Goal: Information Seeking & Learning: Check status

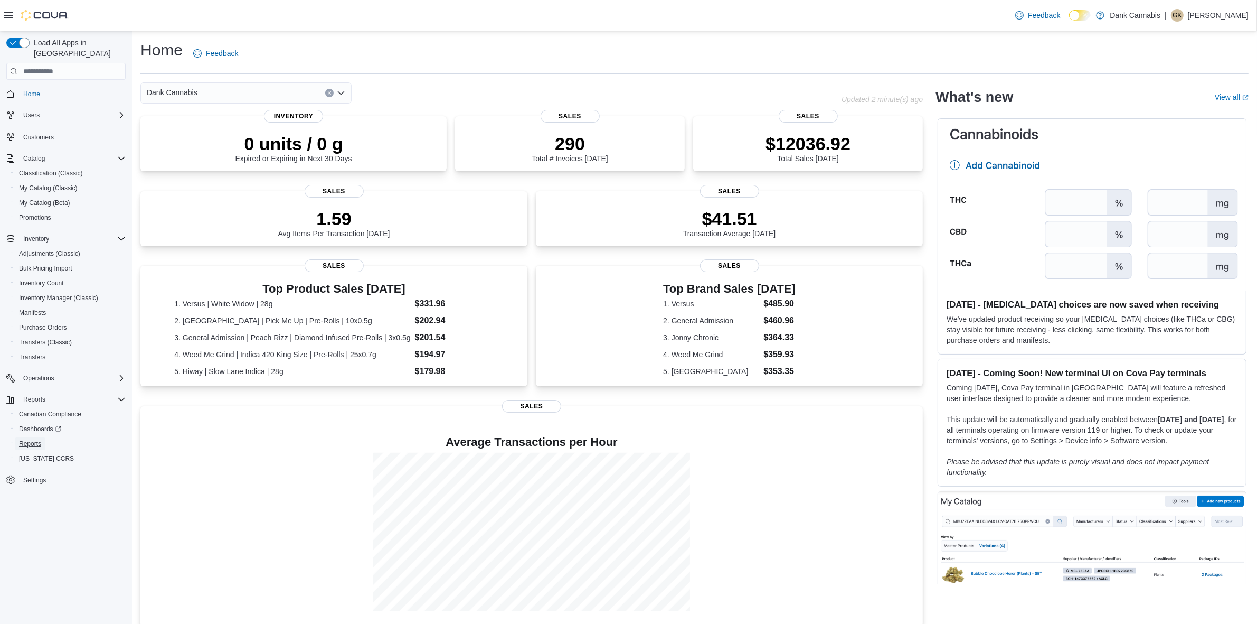
click at [37, 439] on span "Reports" at bounding box center [30, 443] width 22 height 8
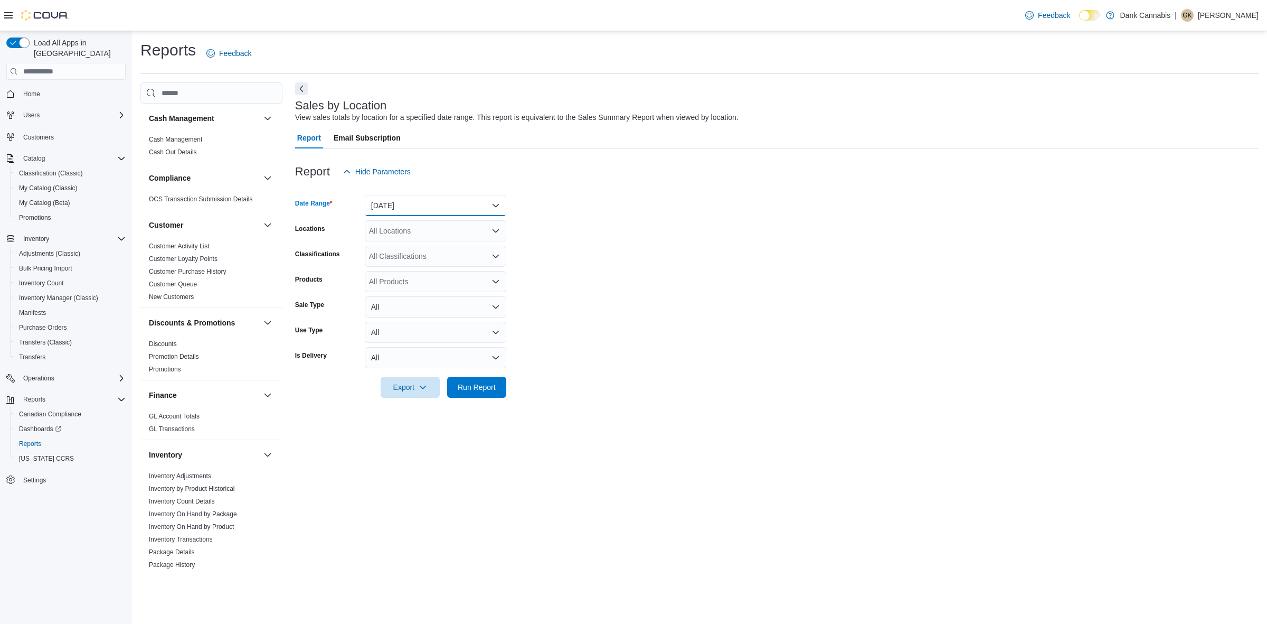
click at [394, 200] on button "[DATE]" at bounding box center [436, 205] width 142 height 21
click at [394, 225] on span "Custom Date" at bounding box center [442, 226] width 120 height 13
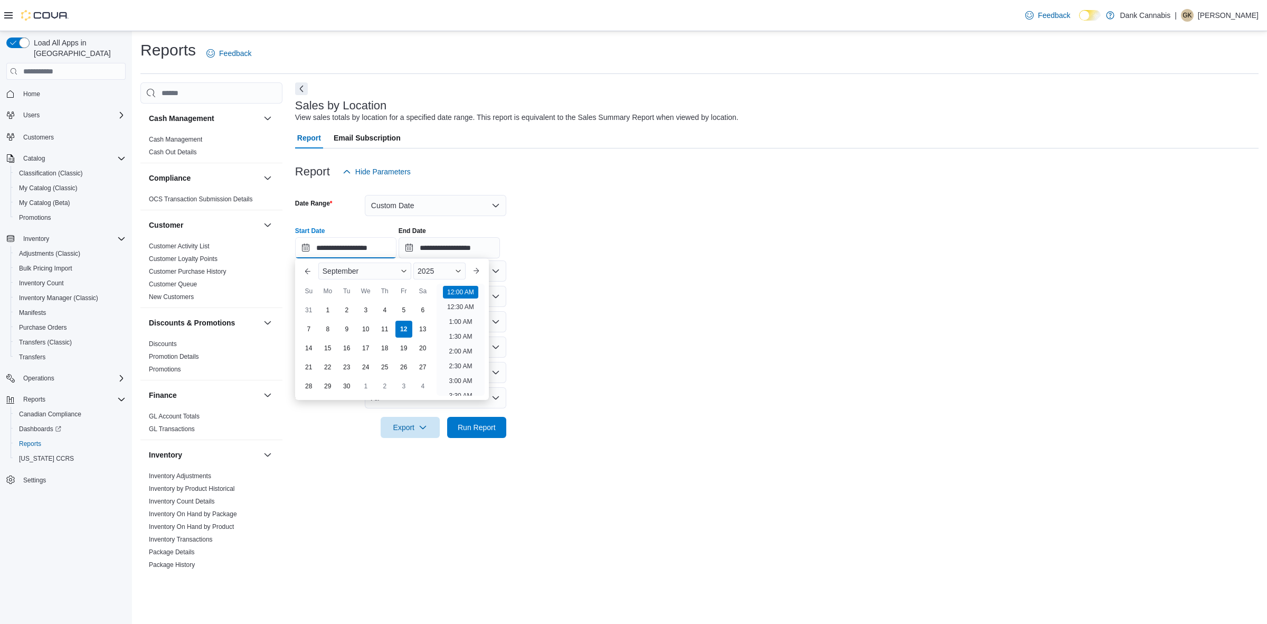
click at [318, 250] on input "**********" at bounding box center [345, 247] width 101 height 21
click at [305, 267] on button "Previous Month" at bounding box center [307, 270] width 17 height 17
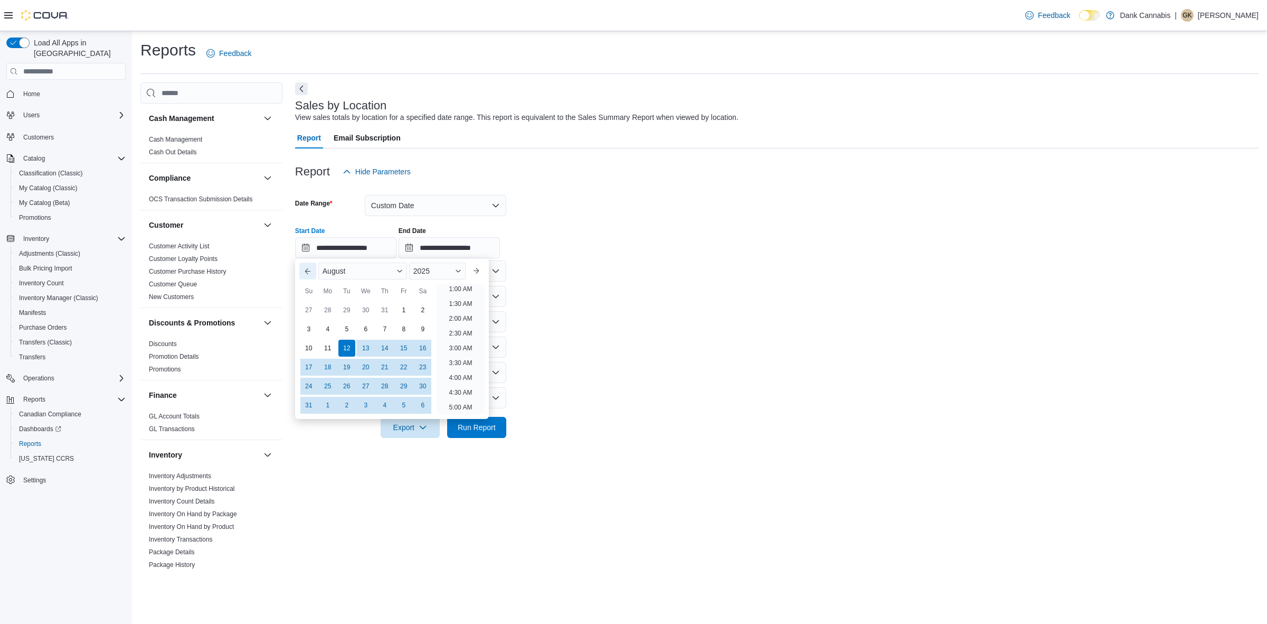
scroll to position [2, 0]
click at [305, 267] on button "Previous Month" at bounding box center [307, 270] width 17 height 17
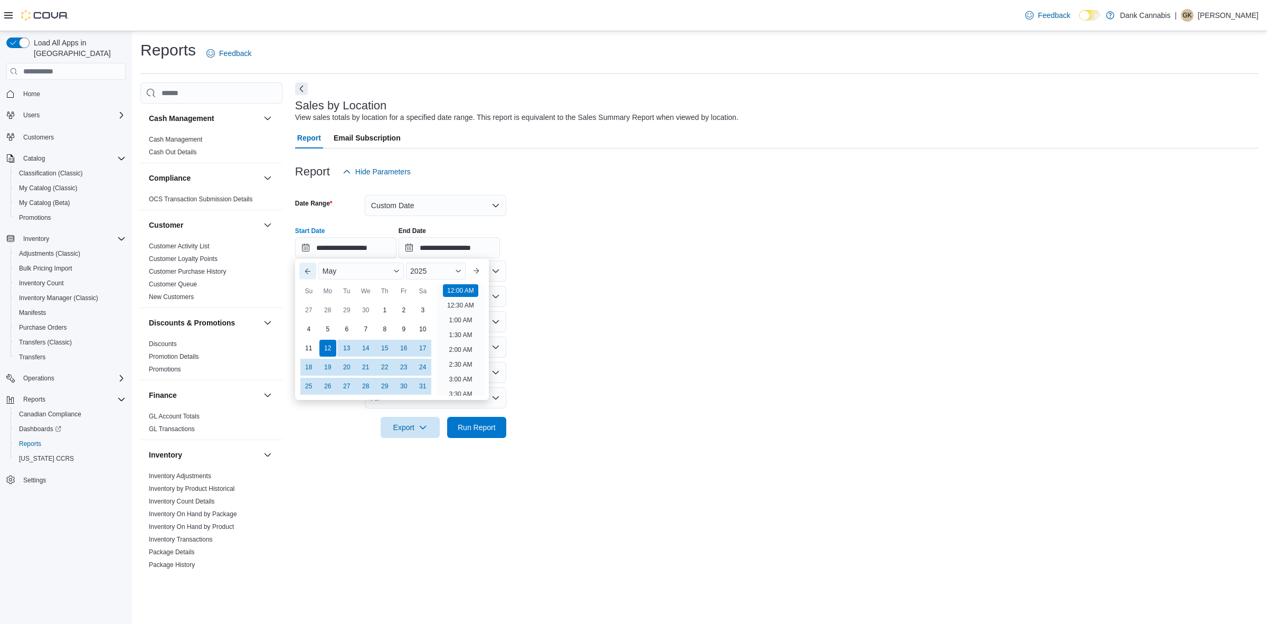
click at [305, 267] on button "Previous Month" at bounding box center [307, 270] width 17 height 17
click at [420, 310] on div "1" at bounding box center [423, 310] width 17 height 17
type input "**********"
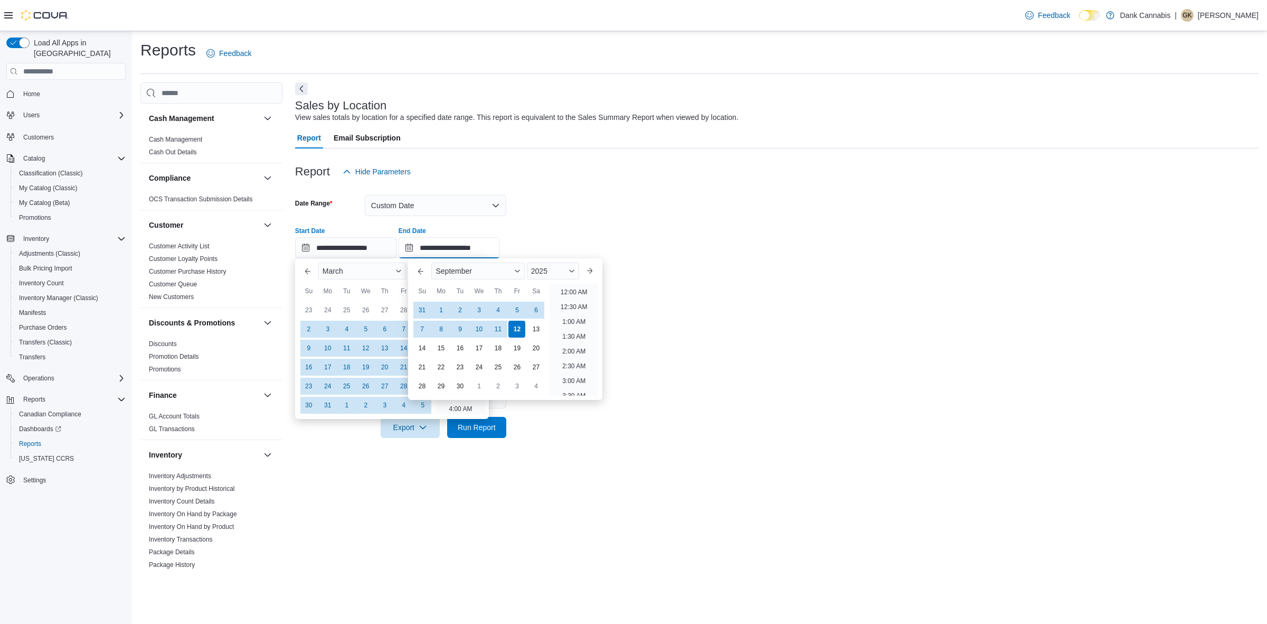
click at [419, 253] on input "**********" at bounding box center [449, 247] width 101 height 21
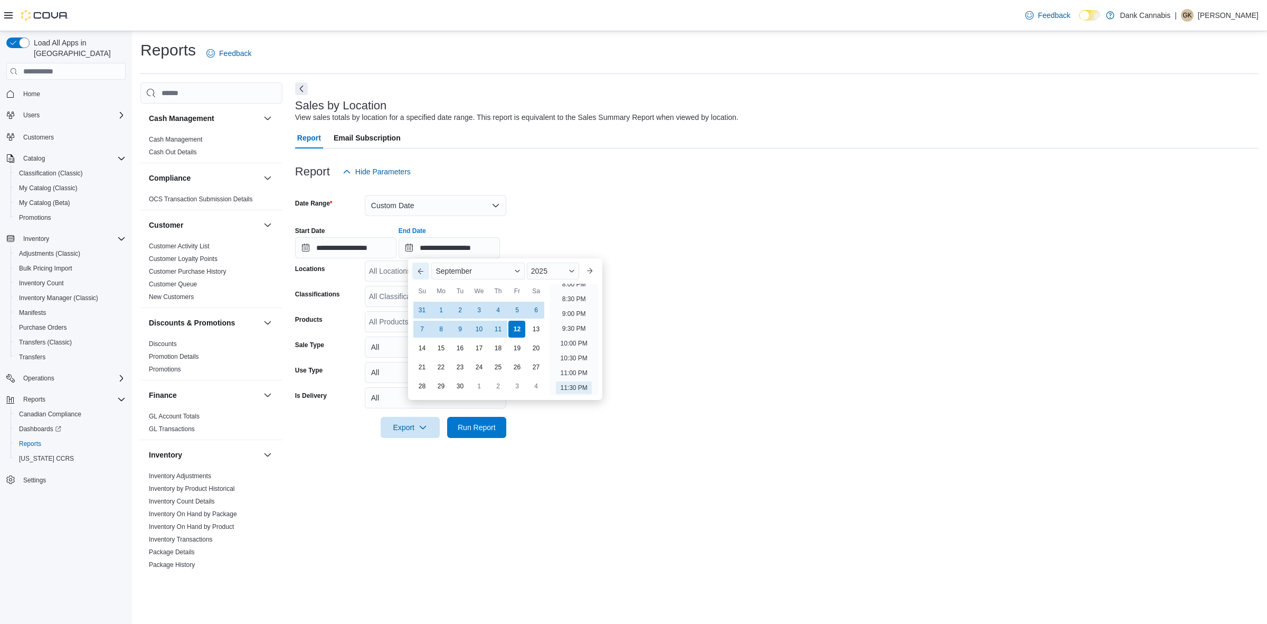
click at [419, 270] on button "Previous Month" at bounding box center [420, 270] width 17 height 17
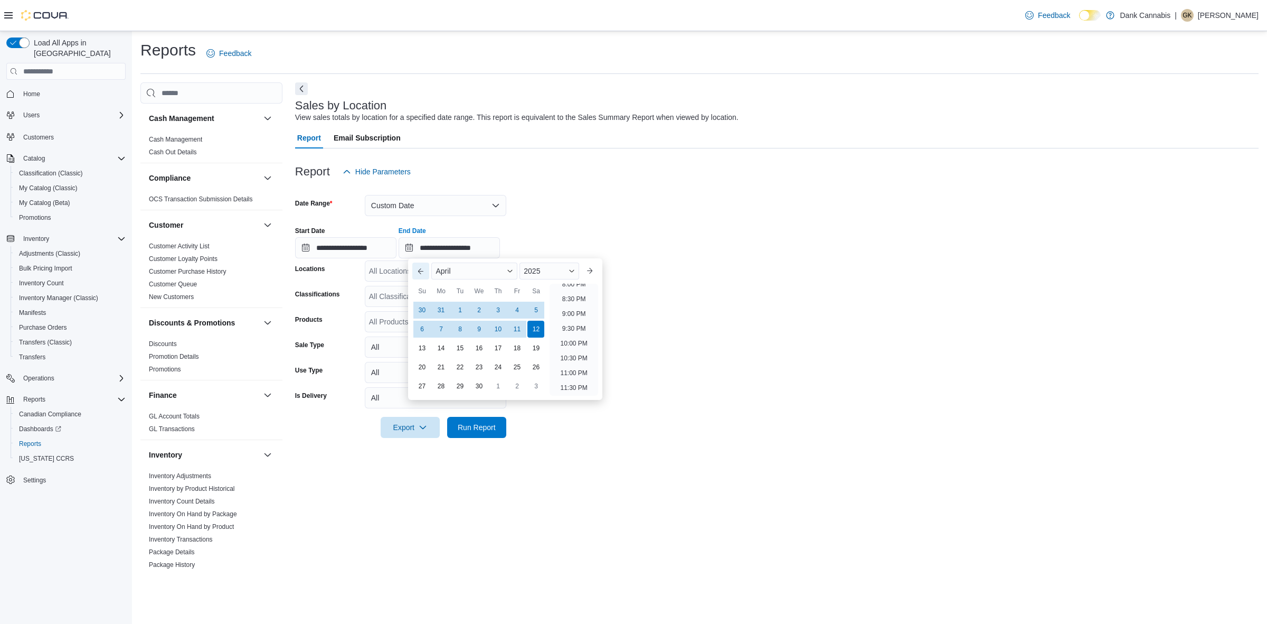
click at [419, 270] on button "Previous Month" at bounding box center [420, 270] width 17 height 17
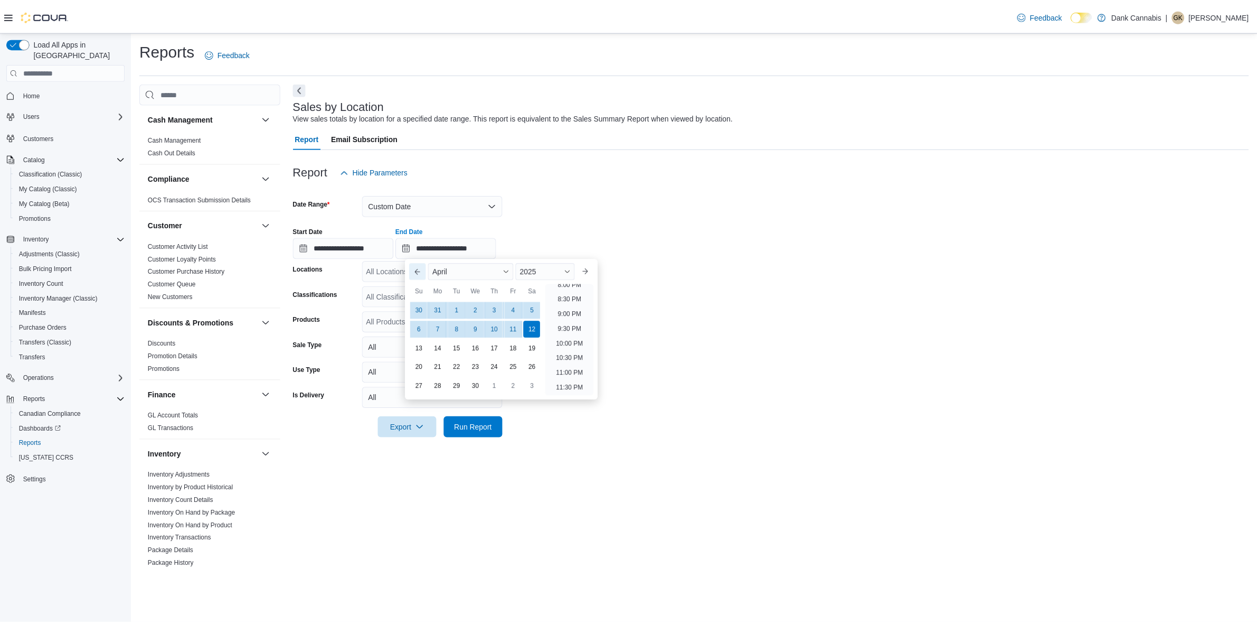
scroll to position [580, 0]
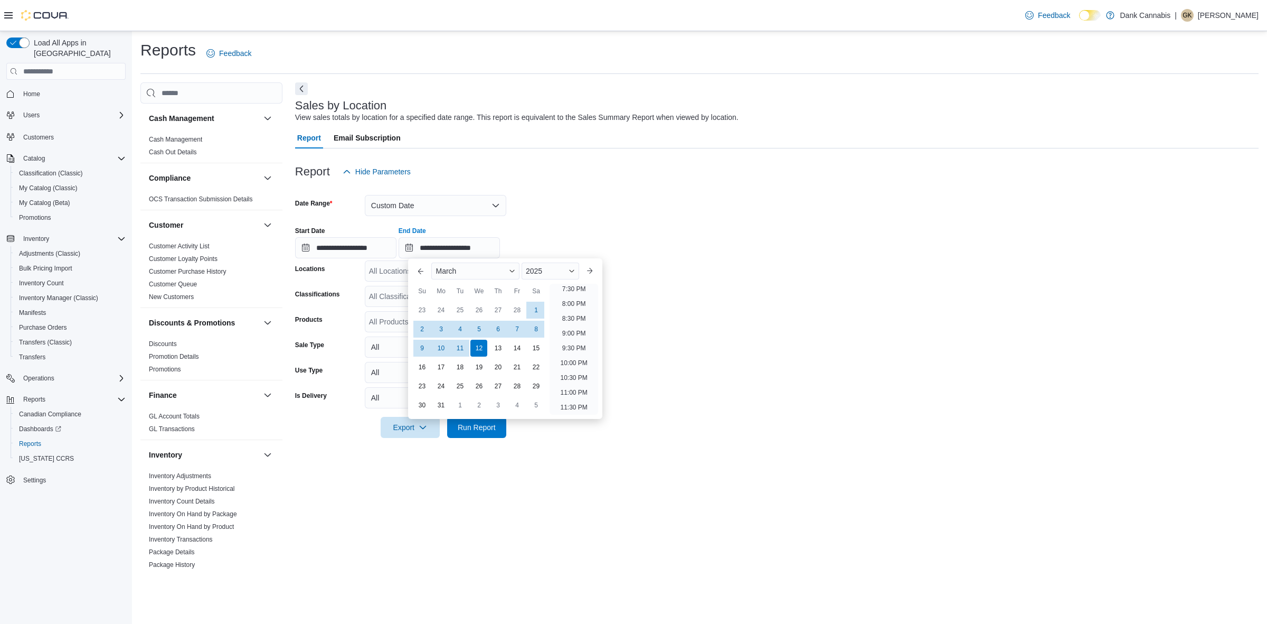
click at [439, 405] on div "31" at bounding box center [440, 405] width 17 height 17
type input "**********"
click at [692, 439] on div at bounding box center [777, 444] width 964 height 13
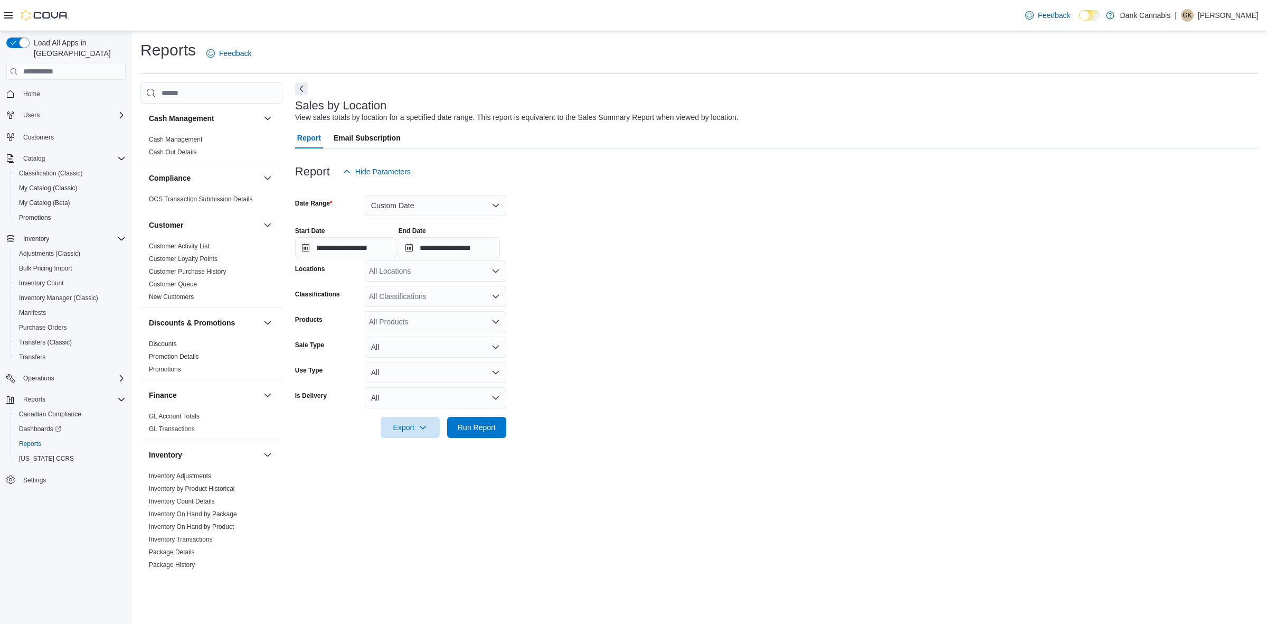
click at [487, 438] on div at bounding box center [777, 444] width 964 height 13
click at [474, 422] on span "Run Report" at bounding box center [477, 427] width 38 height 11
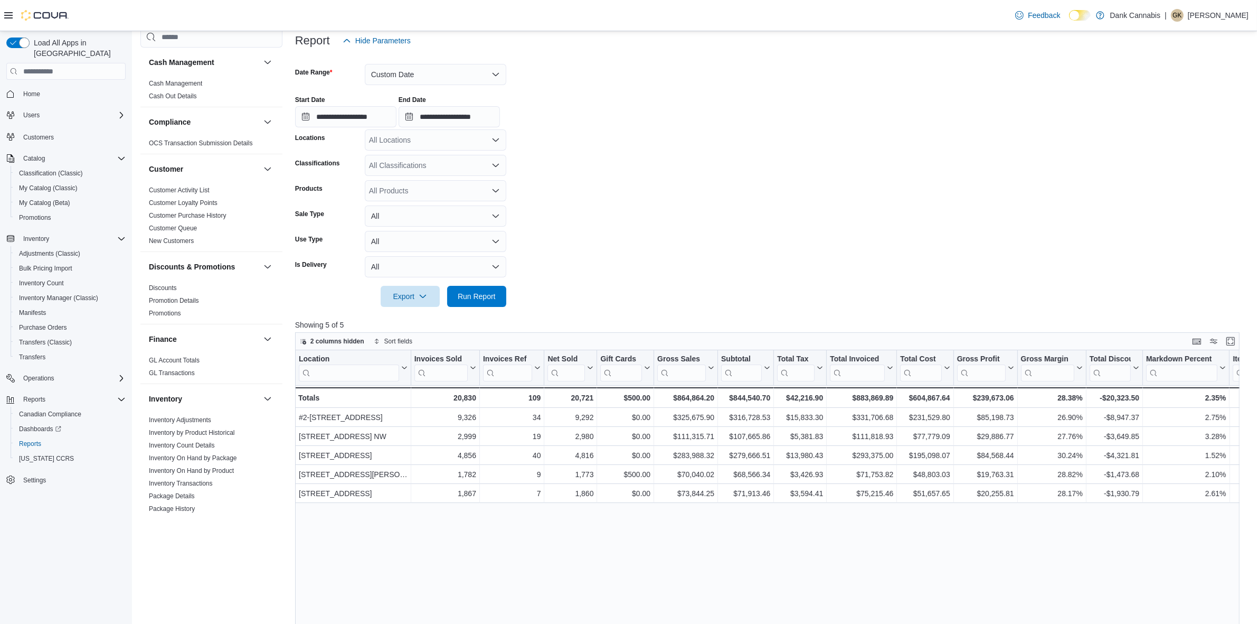
scroll to position [132, 0]
click at [746, 418] on div "$316,728.53" at bounding box center [745, 416] width 49 height 13
click at [748, 431] on div "$107,665.86" at bounding box center [745, 435] width 49 height 13
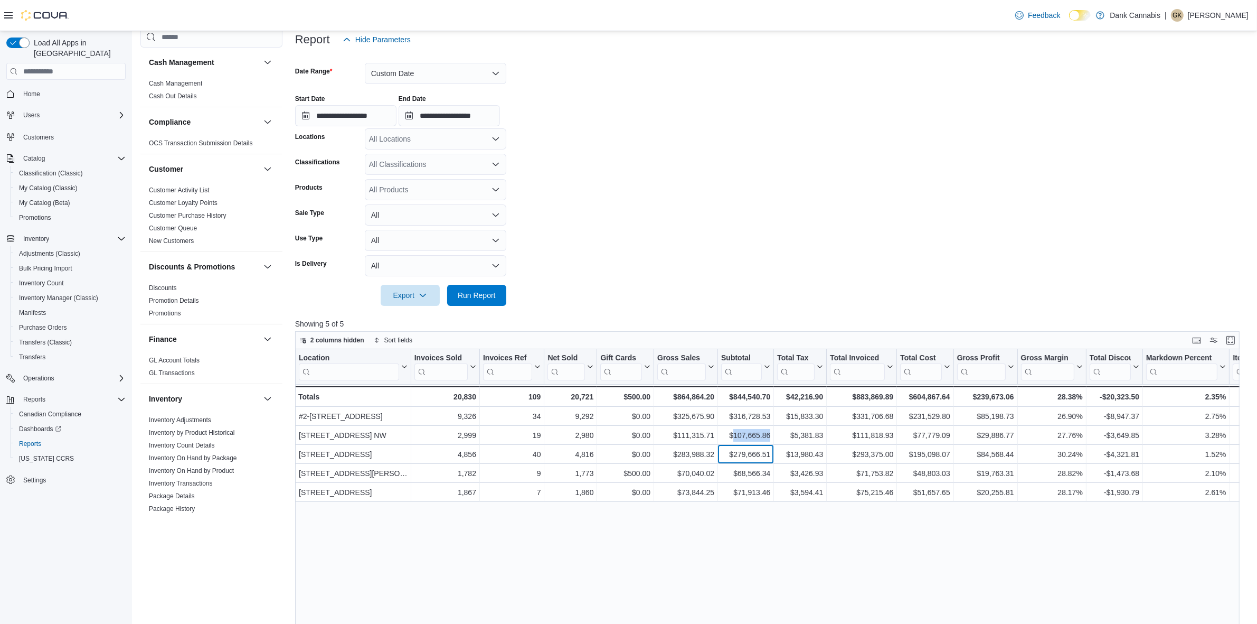
click at [748, 454] on div "$279,666.51" at bounding box center [745, 454] width 49 height 13
click at [746, 417] on div "$316,728.53" at bounding box center [745, 416] width 49 height 13
copy div "316,728.53"
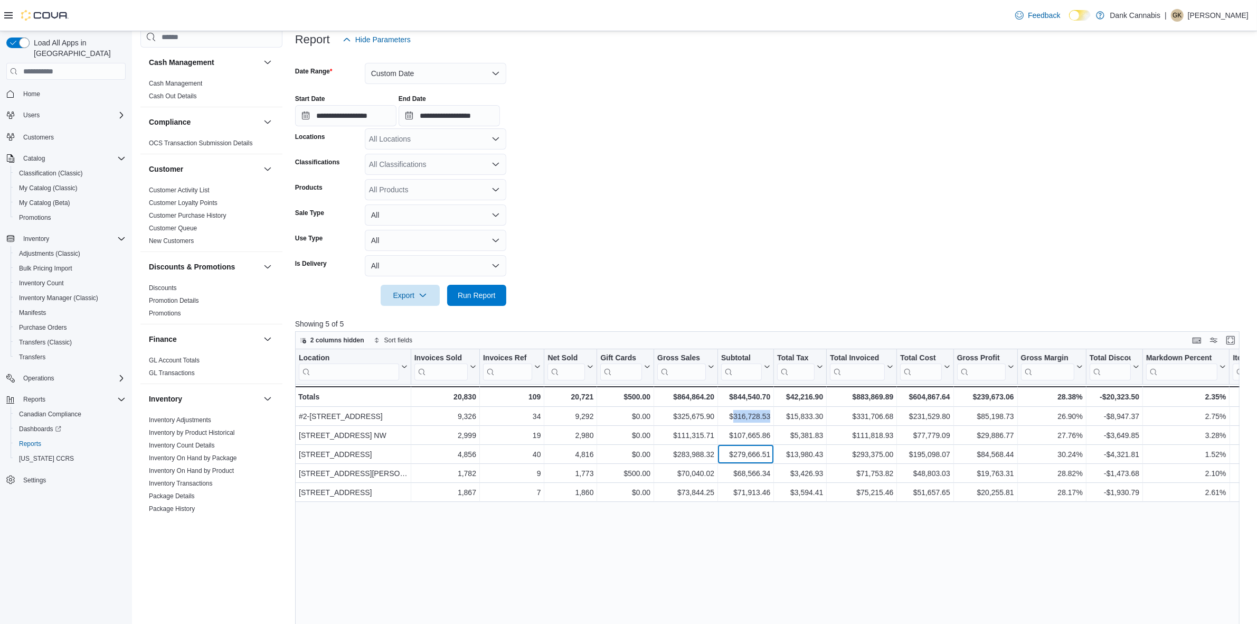
click at [747, 453] on div "$279,666.51" at bounding box center [745, 454] width 49 height 13
copy div "279,666.51"
click at [750, 472] on div "$68,566.34" at bounding box center [745, 473] width 49 height 13
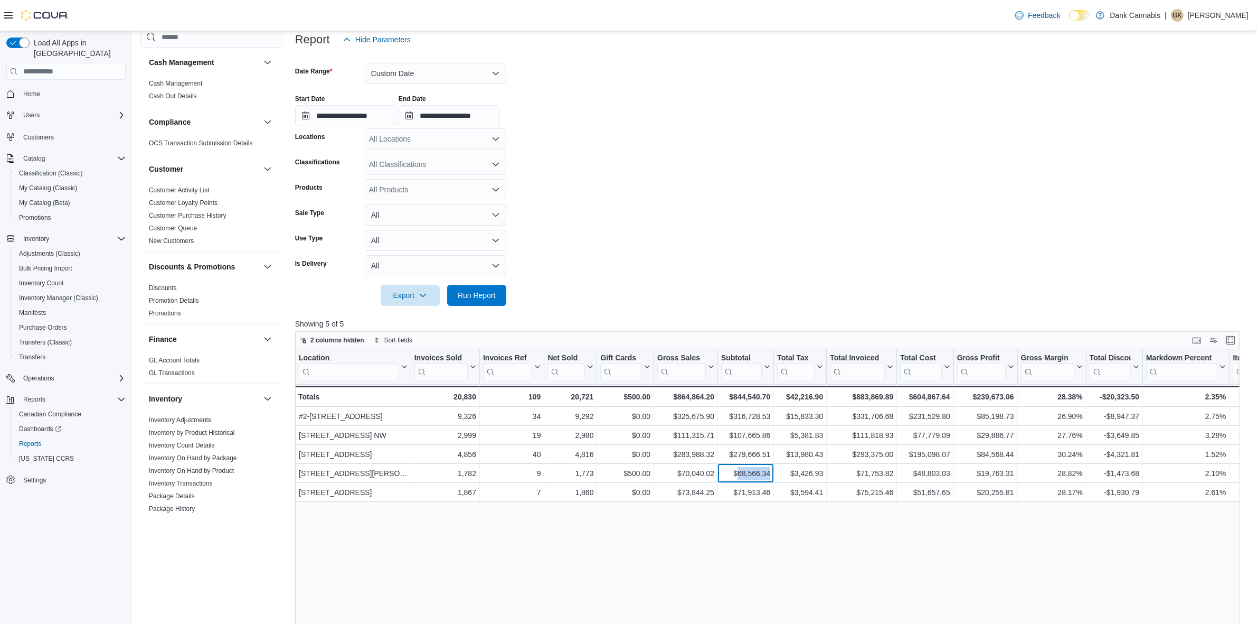
copy div "68,566.34"
click at [746, 481] on div "$71,913.46" at bounding box center [745, 492] width 49 height 13
copy div "71,913.46"
click at [650, 481] on div "Location Click to view column header actions Invoices Sold Click to view column…" at bounding box center [772, 589] width 954 height 481
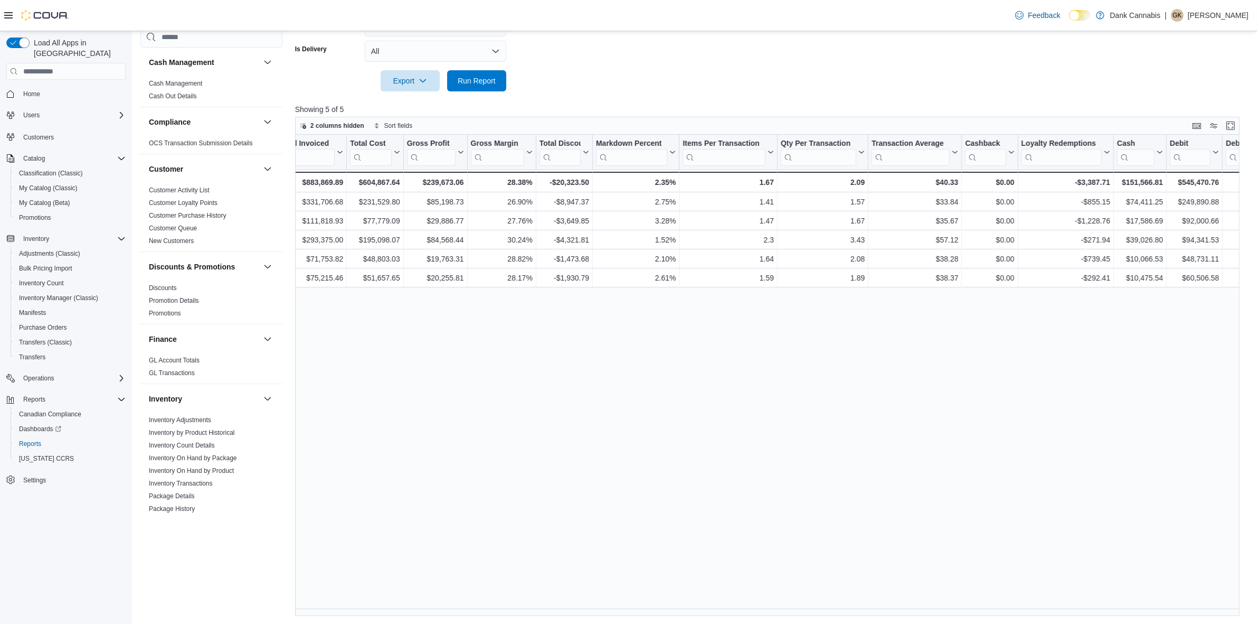
scroll to position [0, 579]
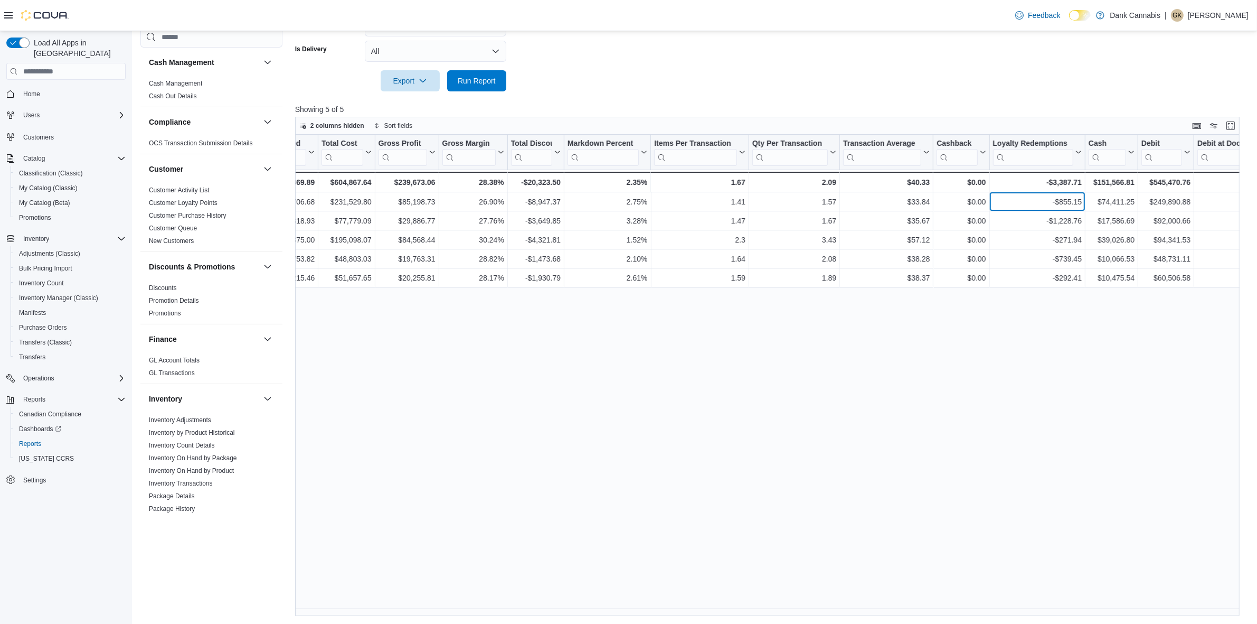
click at [1003, 202] on div "-$855.15" at bounding box center [1037, 201] width 89 height 13
copy div "855.15"
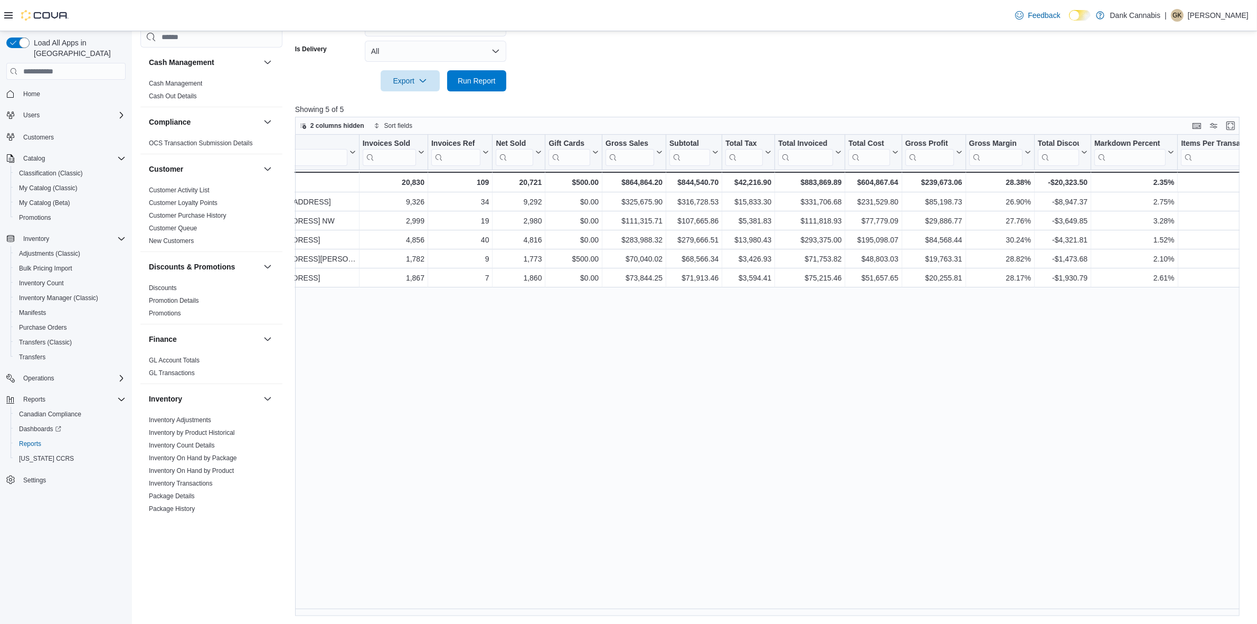
scroll to position [0, 0]
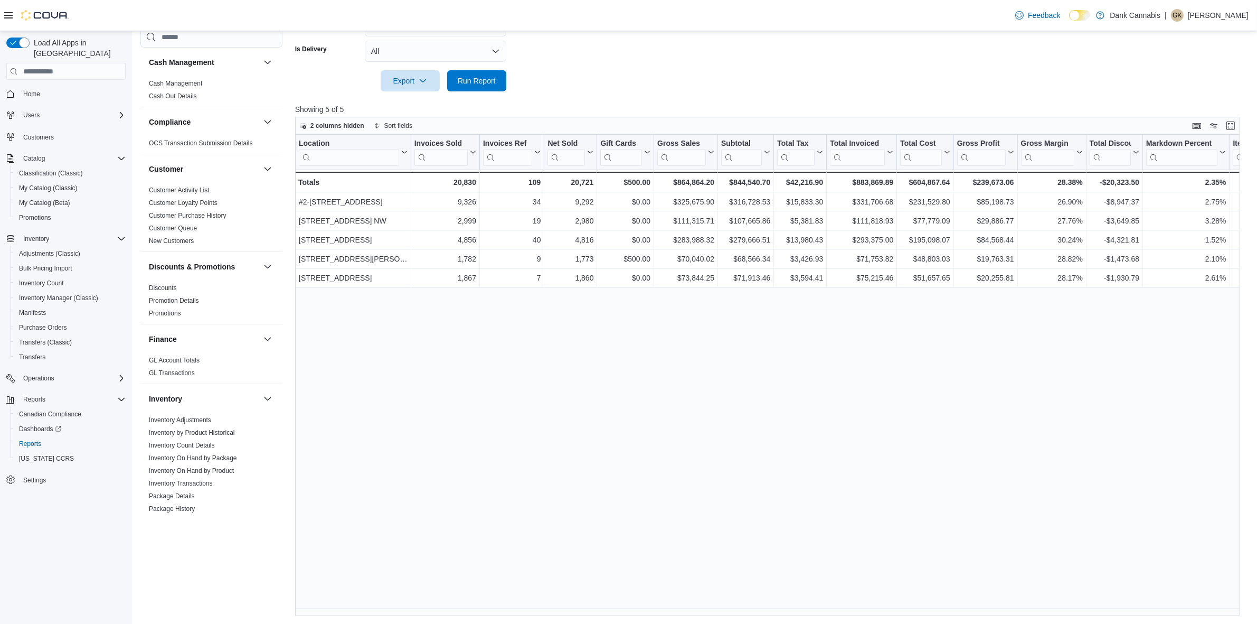
drag, startPoint x: 1033, startPoint y: 346, endPoint x: 862, endPoint y: 382, distance: 174.2
click at [946, 357] on div "Location Click to view column header actions Invoices Sold Click to view column…" at bounding box center [772, 375] width 954 height 481
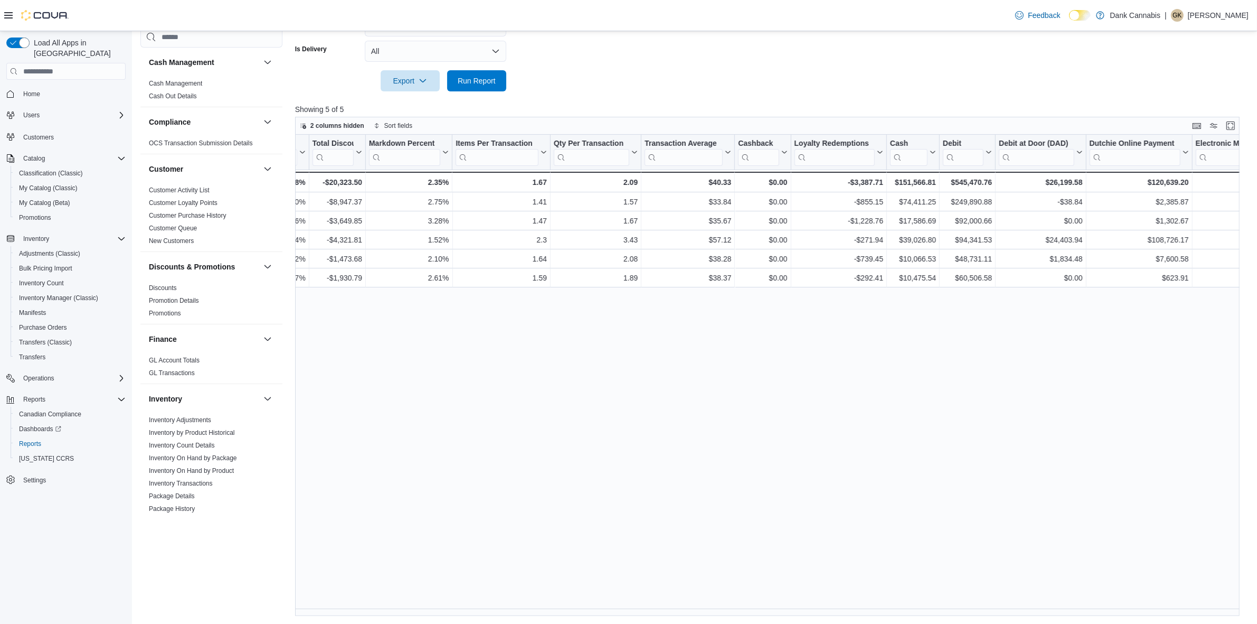
scroll to position [0, 784]
click at [856, 218] on div "-$1,228.76" at bounding box center [831, 220] width 89 height 13
copy div "1,228.76"
click at [882, 481] on div "Reports Feedback Cash Management Cash Management Cash Out Details Compliance OC…" at bounding box center [695, 154] width 1126 height 939
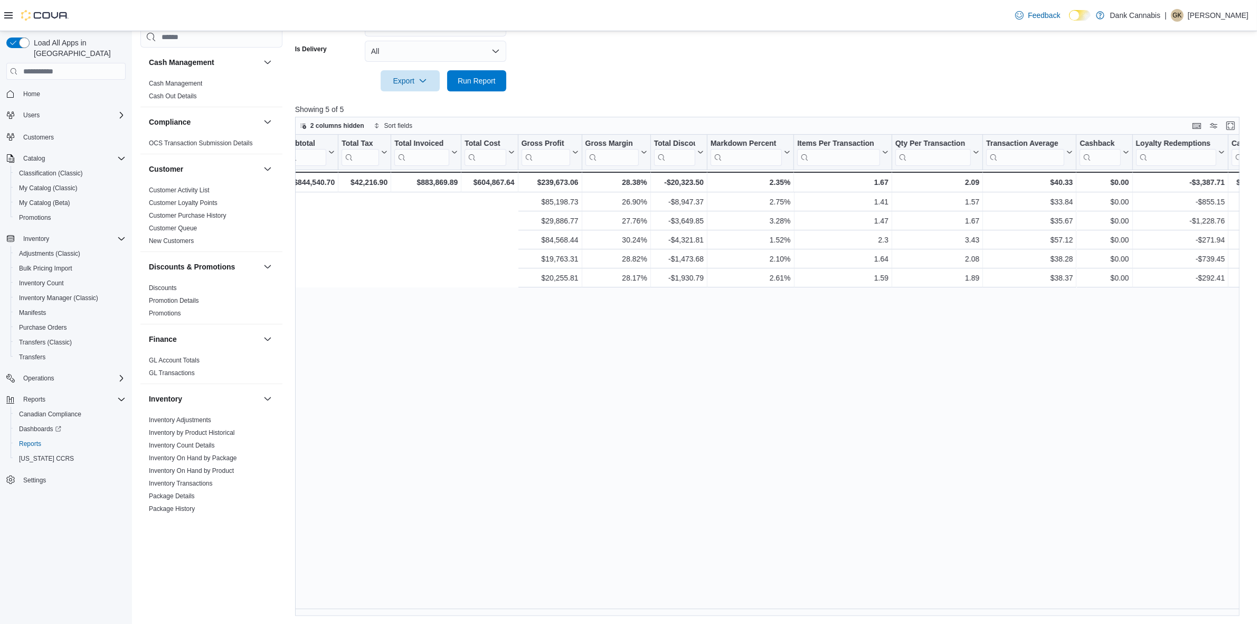
scroll to position [0, 0]
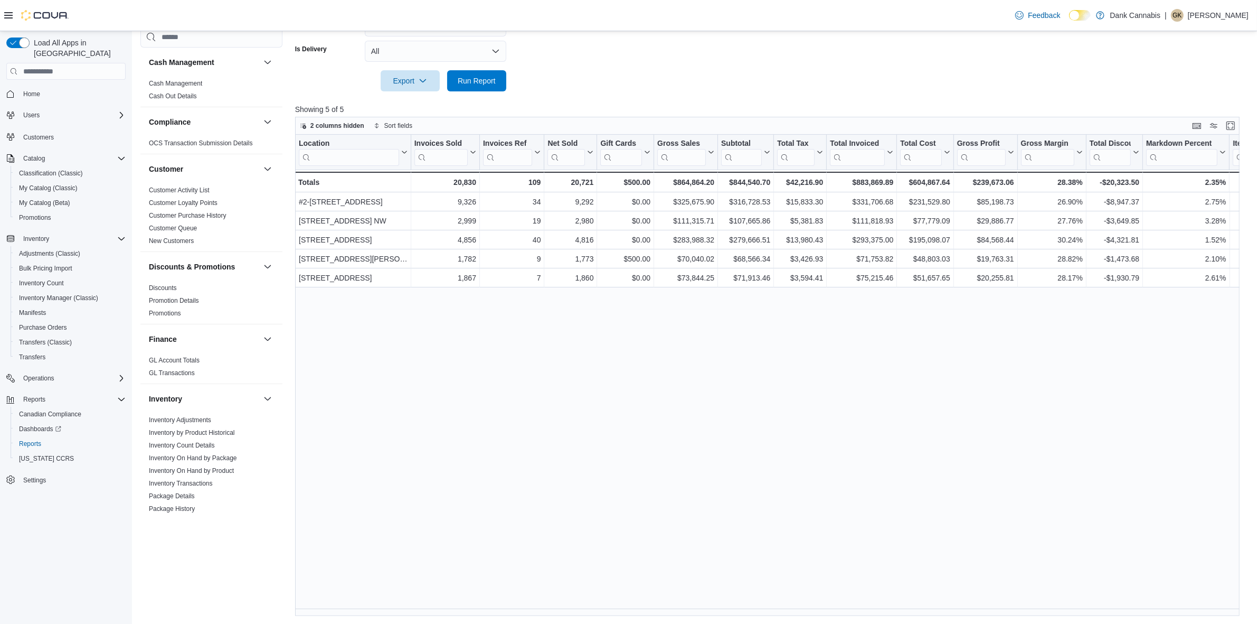
click at [619, 415] on div "Location Click to view column header actions Invoices Sold Click to view column…" at bounding box center [772, 375] width 954 height 481
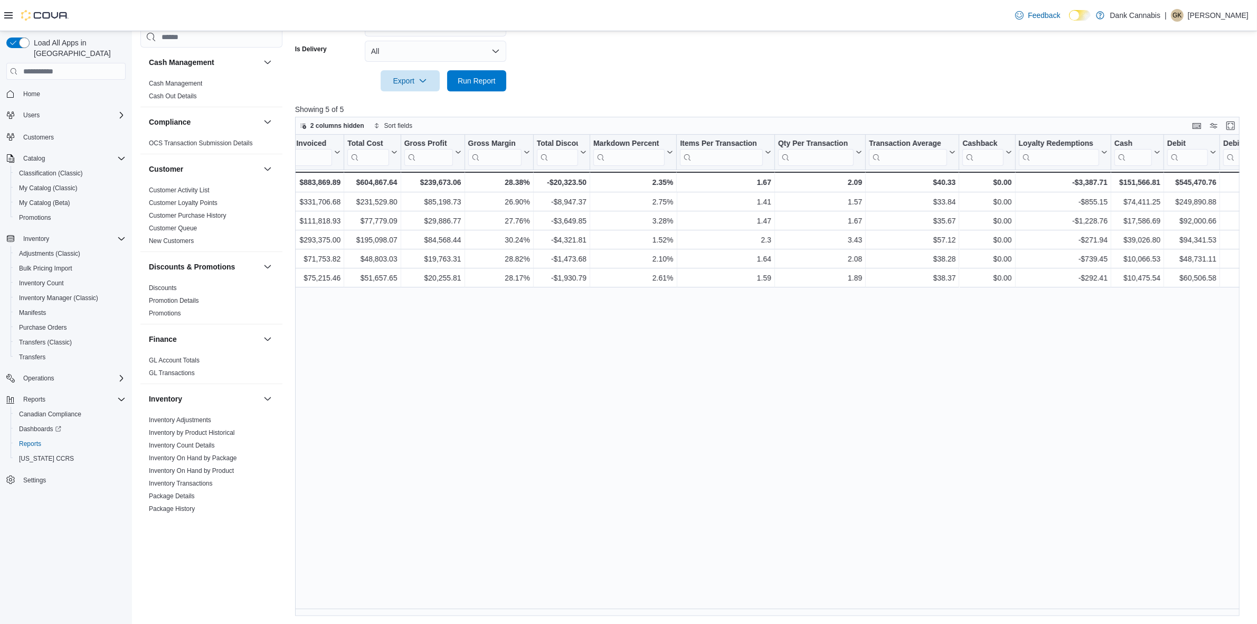
scroll to position [0, 670]
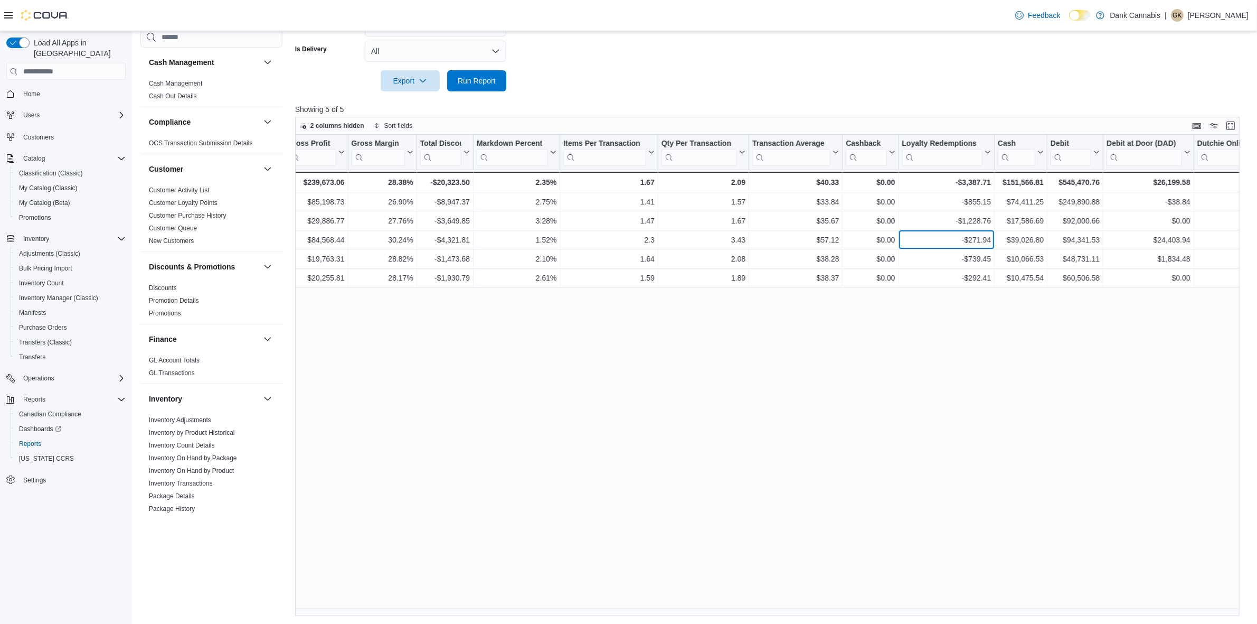
click at [967, 234] on div "-$271.94" at bounding box center [946, 239] width 89 height 13
copy div "271.94"
click at [967, 254] on div "-$739.45" at bounding box center [946, 258] width 89 height 13
click at [970, 257] on div "-$739.45" at bounding box center [946, 258] width 89 height 13
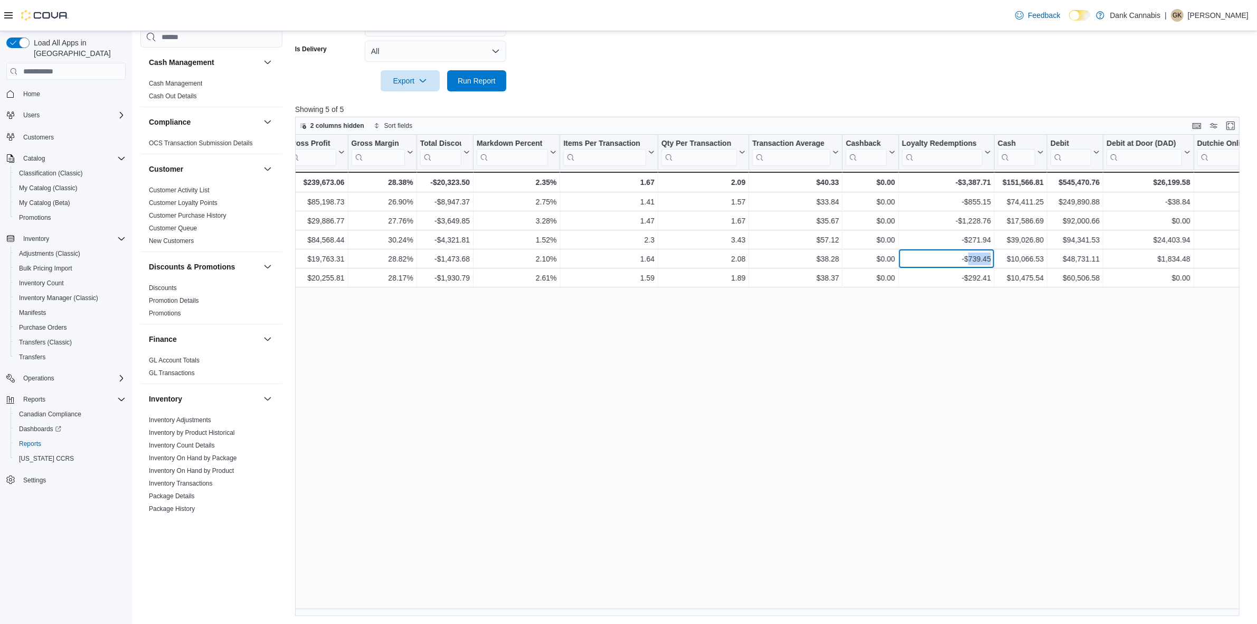
click at [970, 257] on div "-$739.45" at bounding box center [946, 258] width 89 height 13
copy div "739.45"
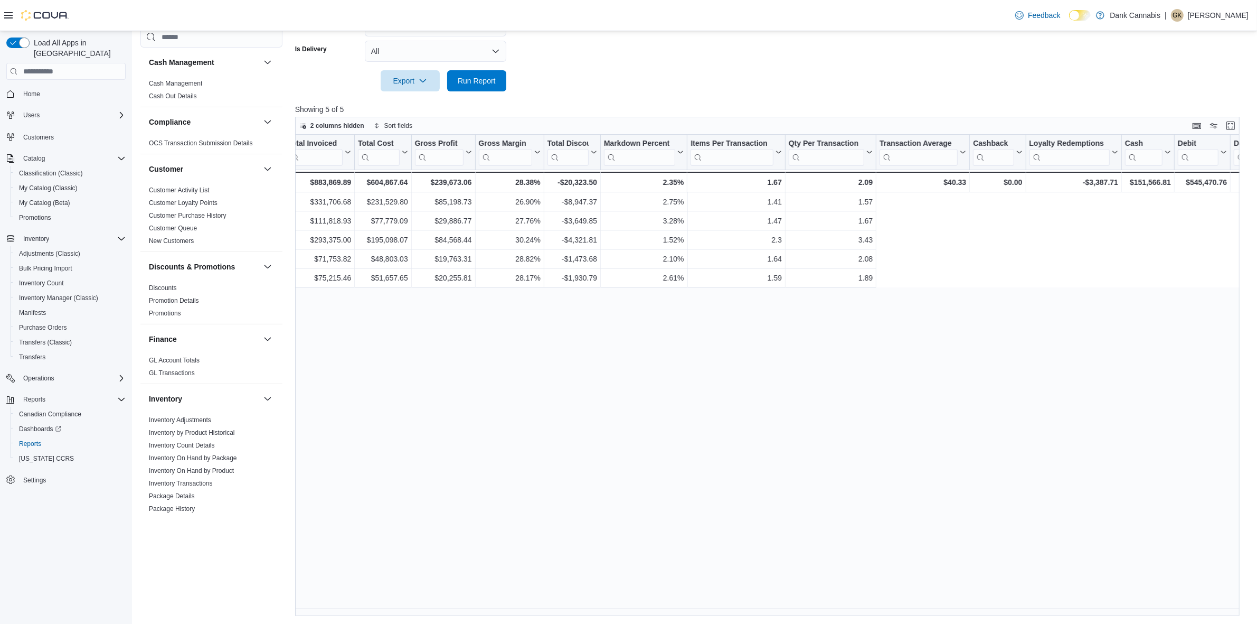
scroll to position [0, 0]
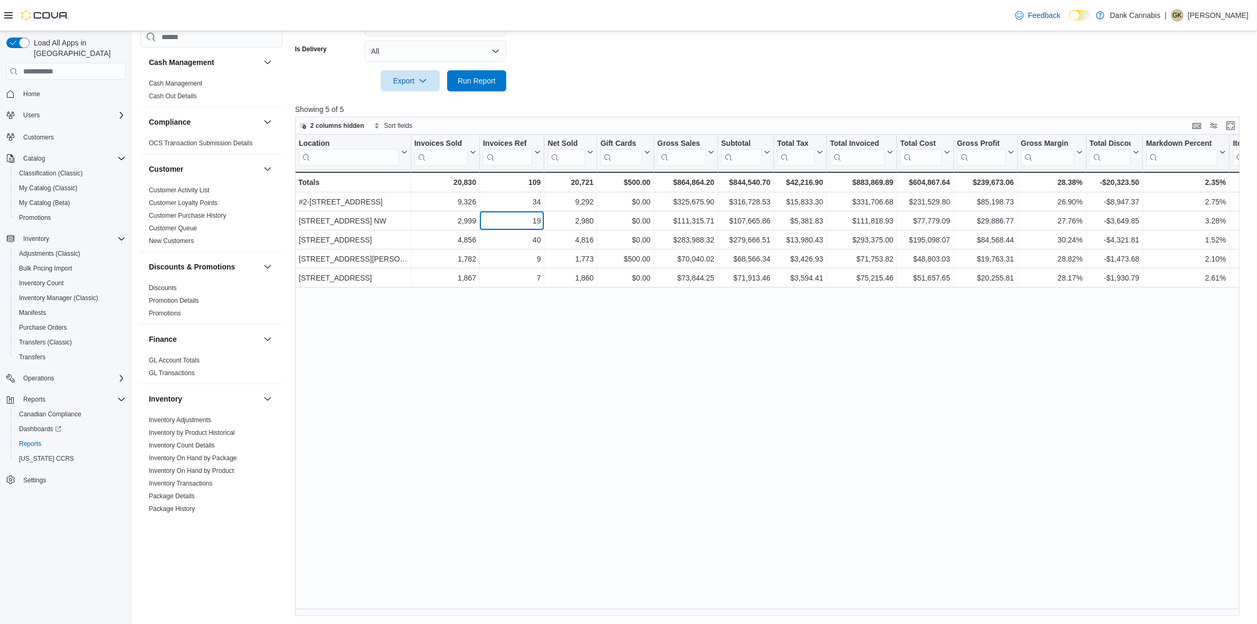
drag, startPoint x: 516, startPoint y: 217, endPoint x: 432, endPoint y: 424, distance: 223.4
click at [516, 217] on div "19" at bounding box center [512, 220] width 58 height 13
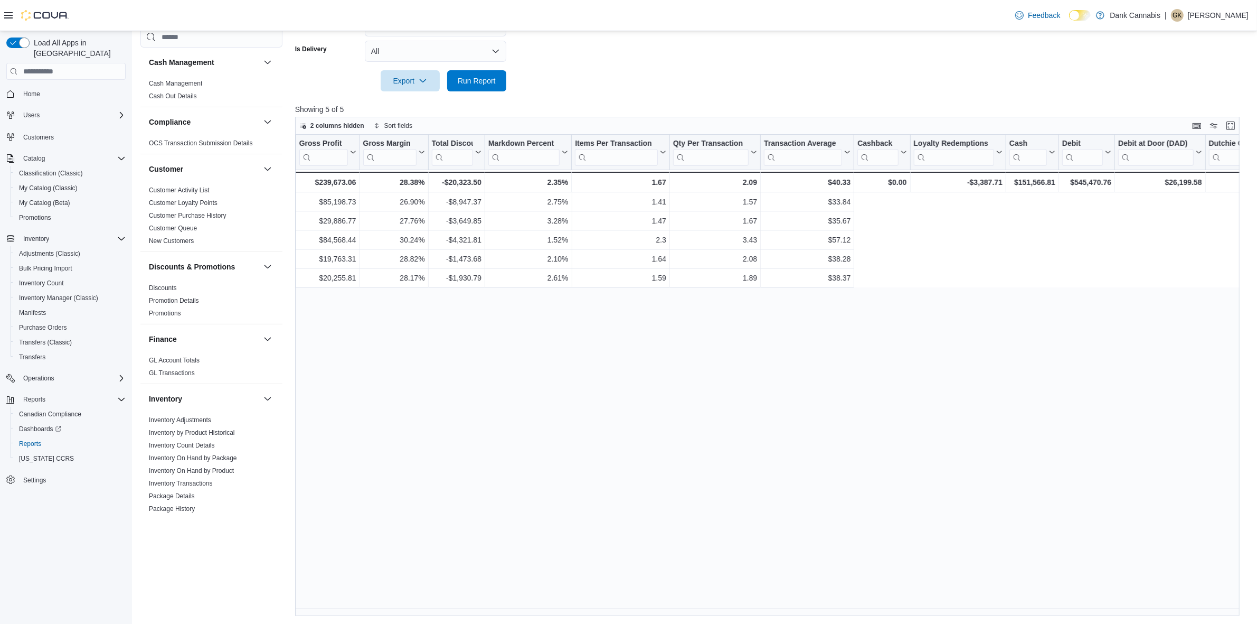
scroll to position [0, 660]
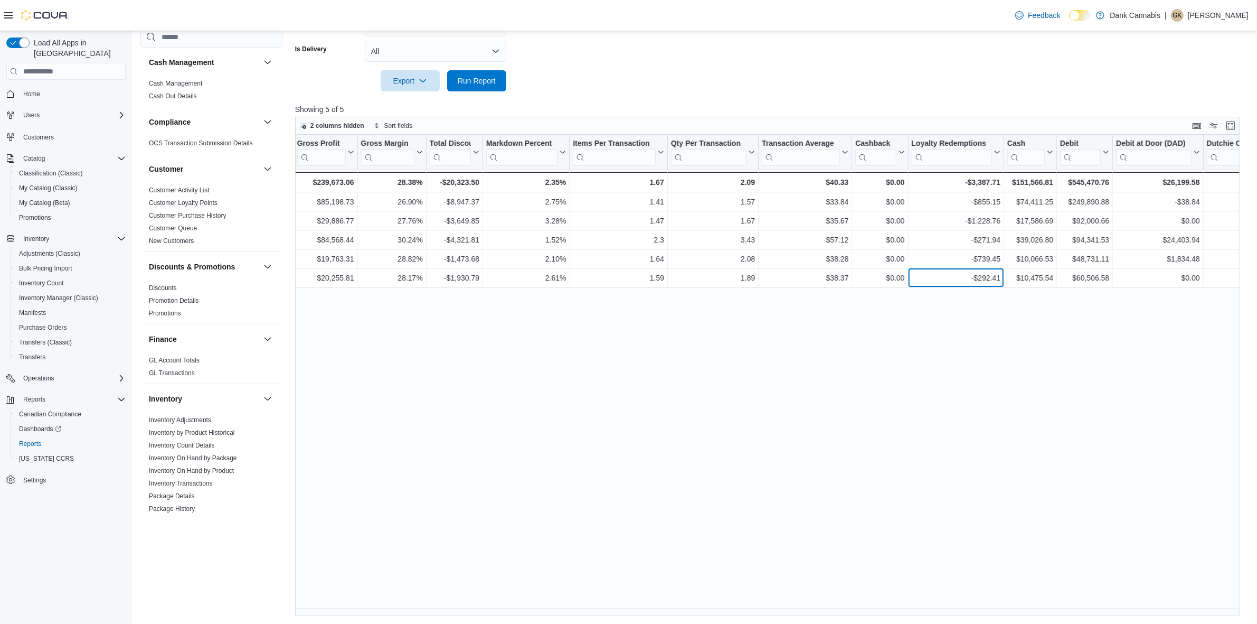
click at [978, 273] on div "-$292.41" at bounding box center [955, 277] width 89 height 13
copy div "292.41"
drag, startPoint x: 561, startPoint y: 547, endPoint x: 566, endPoint y: 548, distance: 5.4
click at [561, 481] on div "Location Click to view column header actions Invoices Sold Click to view column…" at bounding box center [772, 375] width 954 height 481
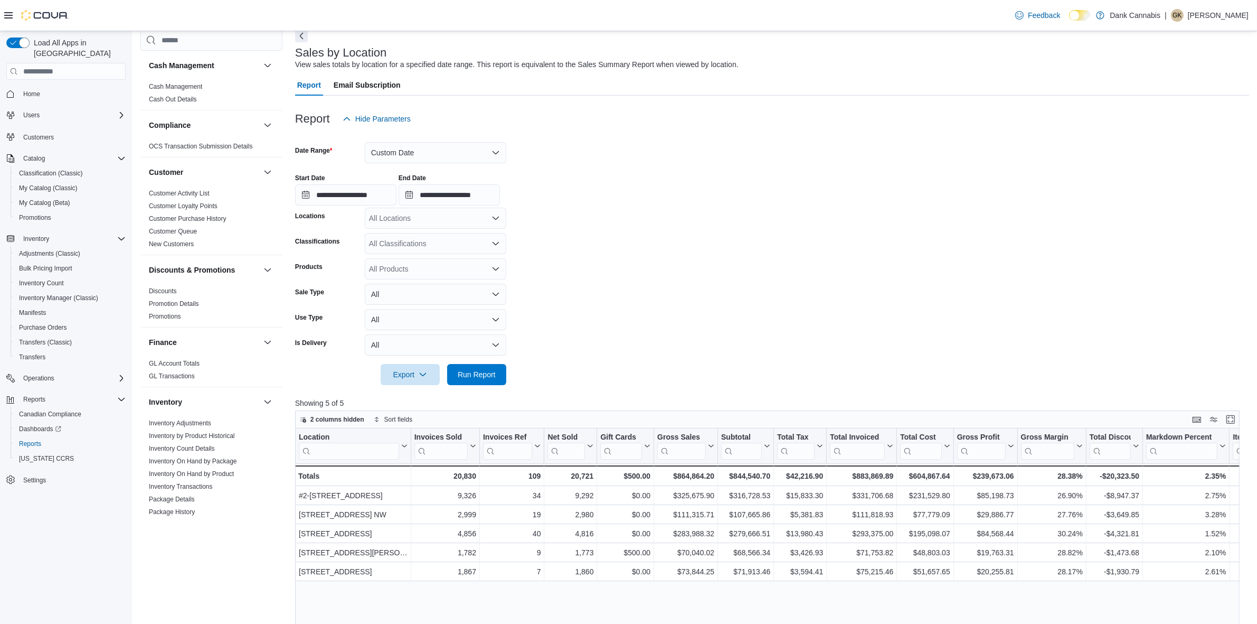
scroll to position [0, 0]
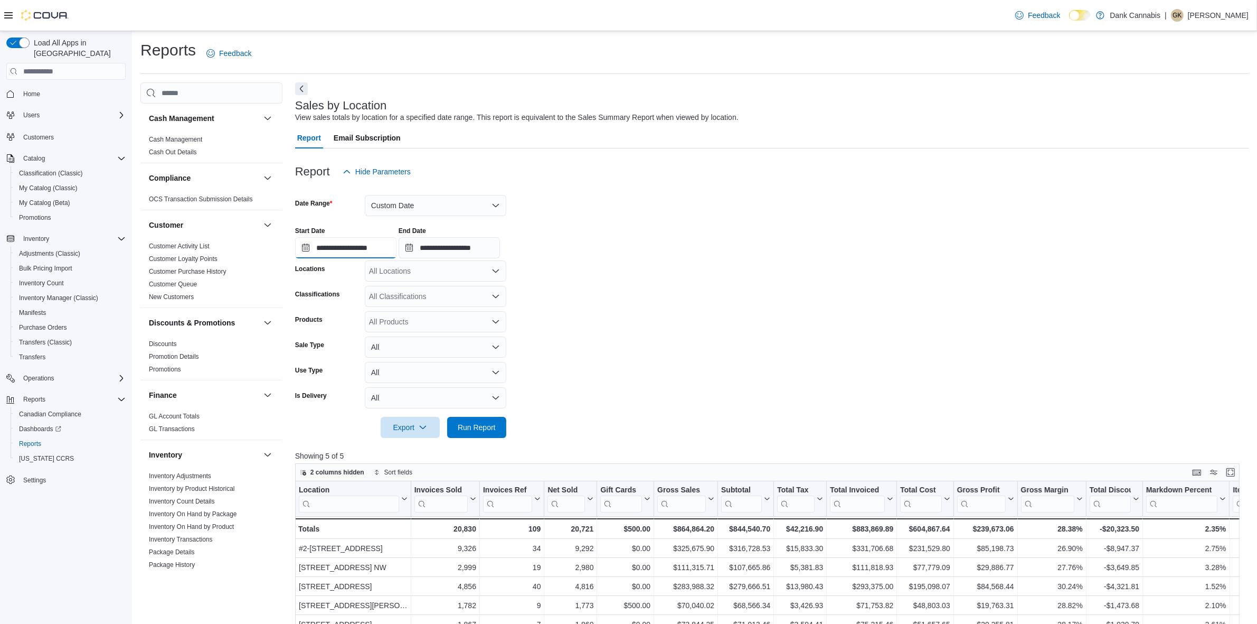
click at [349, 247] on input "**********" at bounding box center [345, 247] width 101 height 21
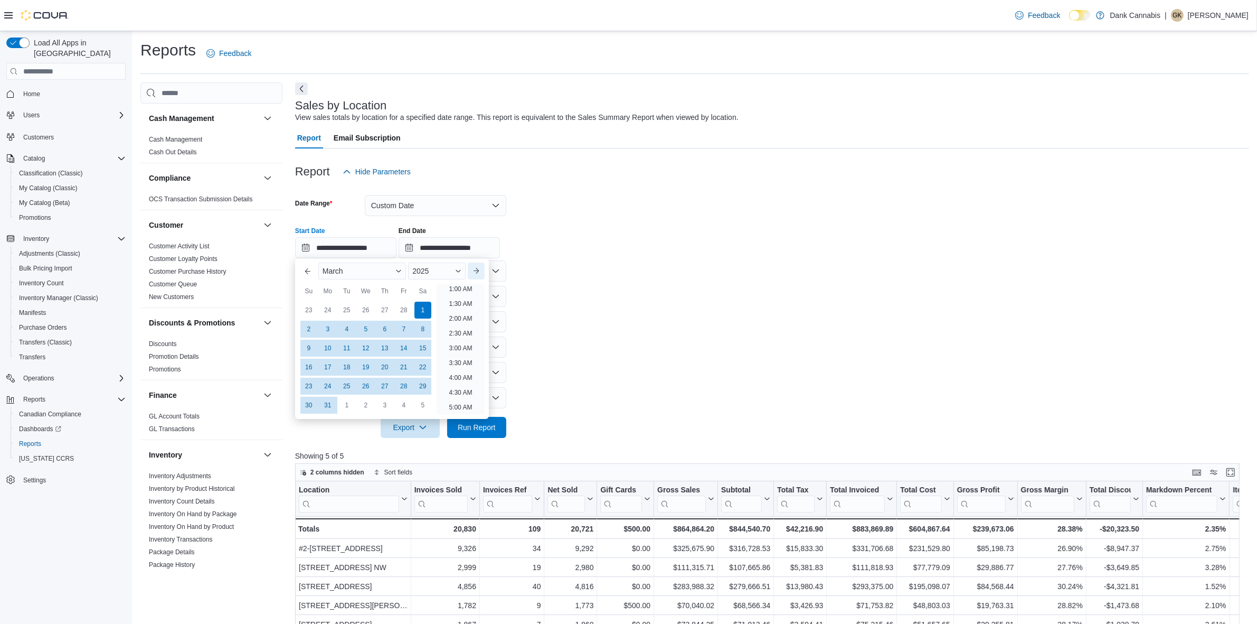
click at [478, 270] on button "Next month" at bounding box center [476, 270] width 17 height 17
type input "**********"
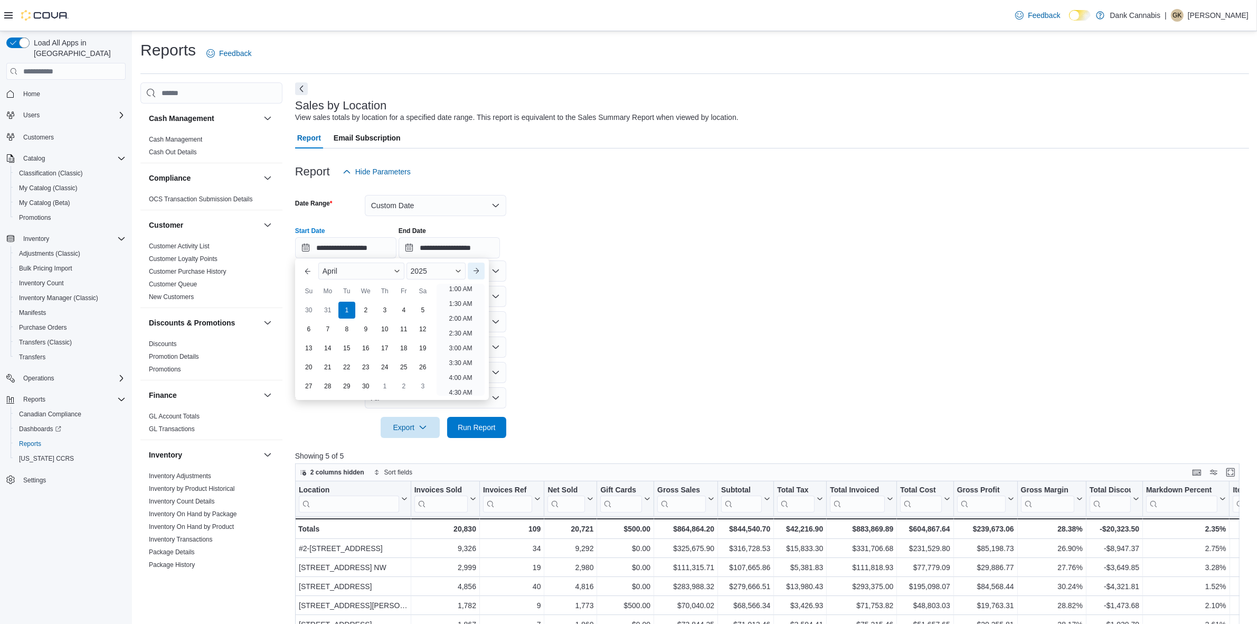
scroll to position [2, 0]
click at [349, 306] on div "1" at bounding box center [346, 310] width 17 height 17
click at [441, 248] on input "**********" at bounding box center [449, 247] width 101 height 21
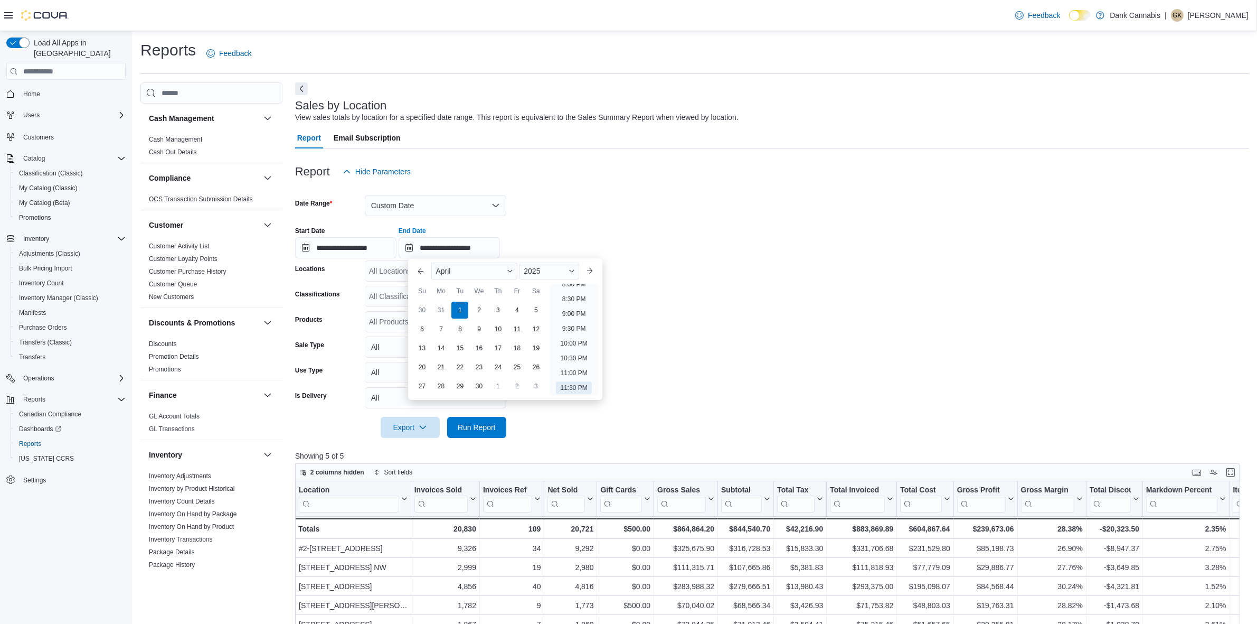
click at [478, 385] on div "30" at bounding box center [478, 386] width 17 height 17
type input "**********"
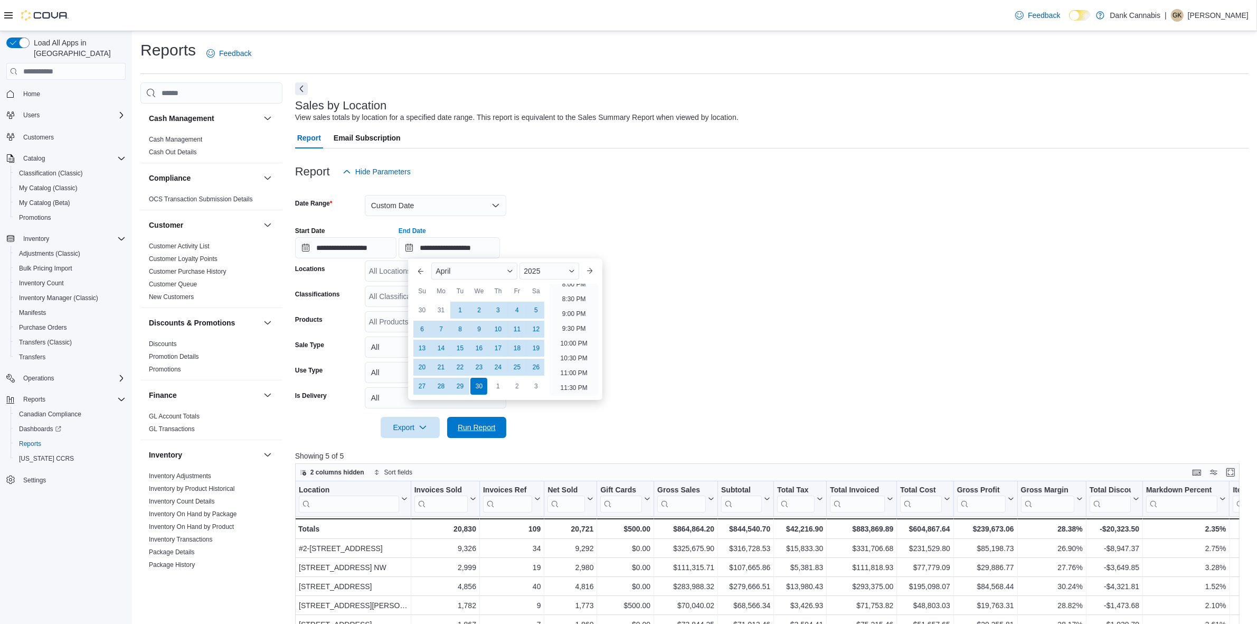
click at [458, 427] on span "Run Report" at bounding box center [477, 427] width 38 height 11
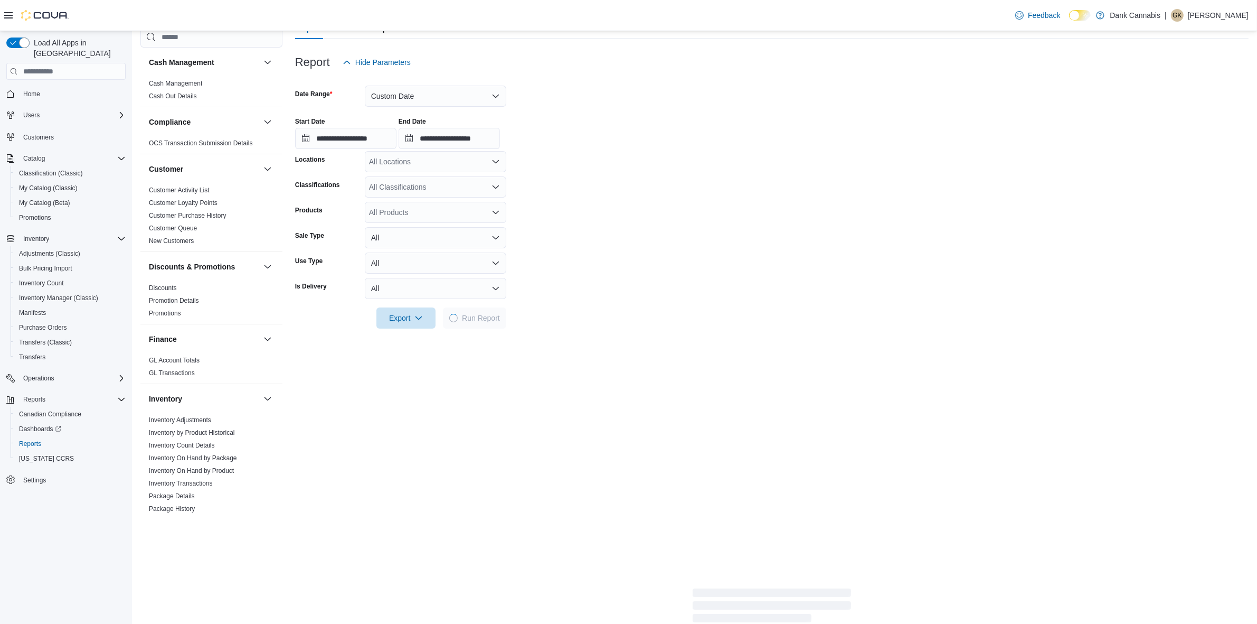
scroll to position [132, 0]
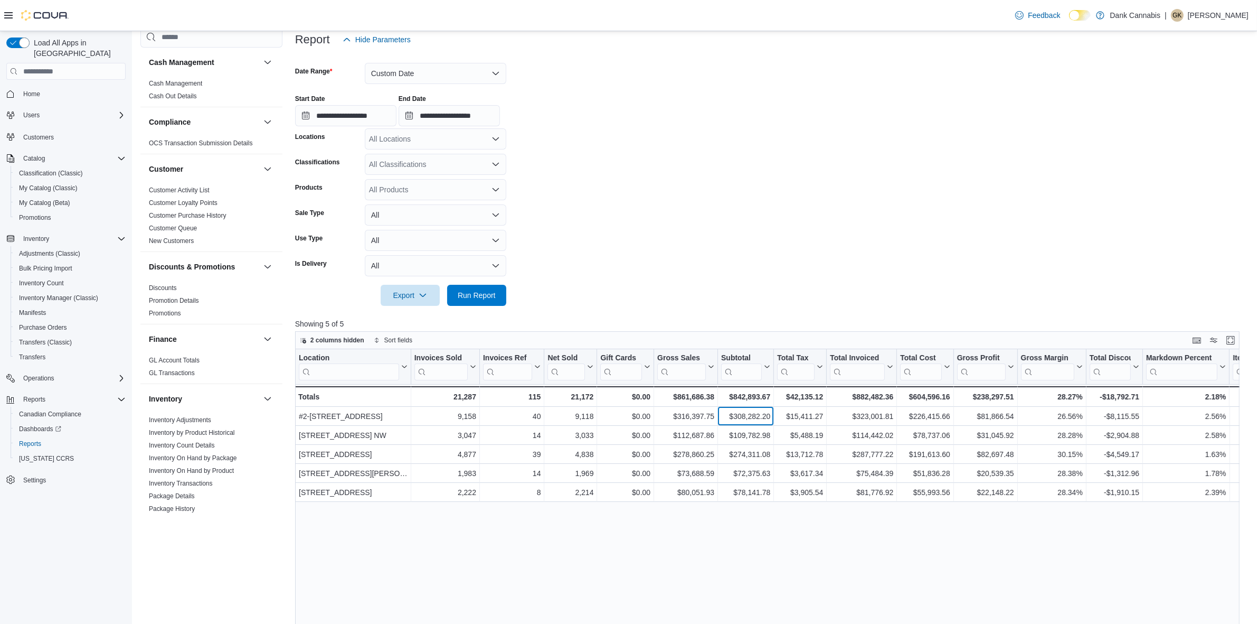
click at [759, 415] on div "$308,282.20" at bounding box center [745, 416] width 49 height 13
copy div "308,282.20"
click at [751, 430] on div "$109,782.98" at bounding box center [745, 435] width 49 height 13
click at [751, 431] on div "$109,782.98" at bounding box center [745, 435] width 49 height 13
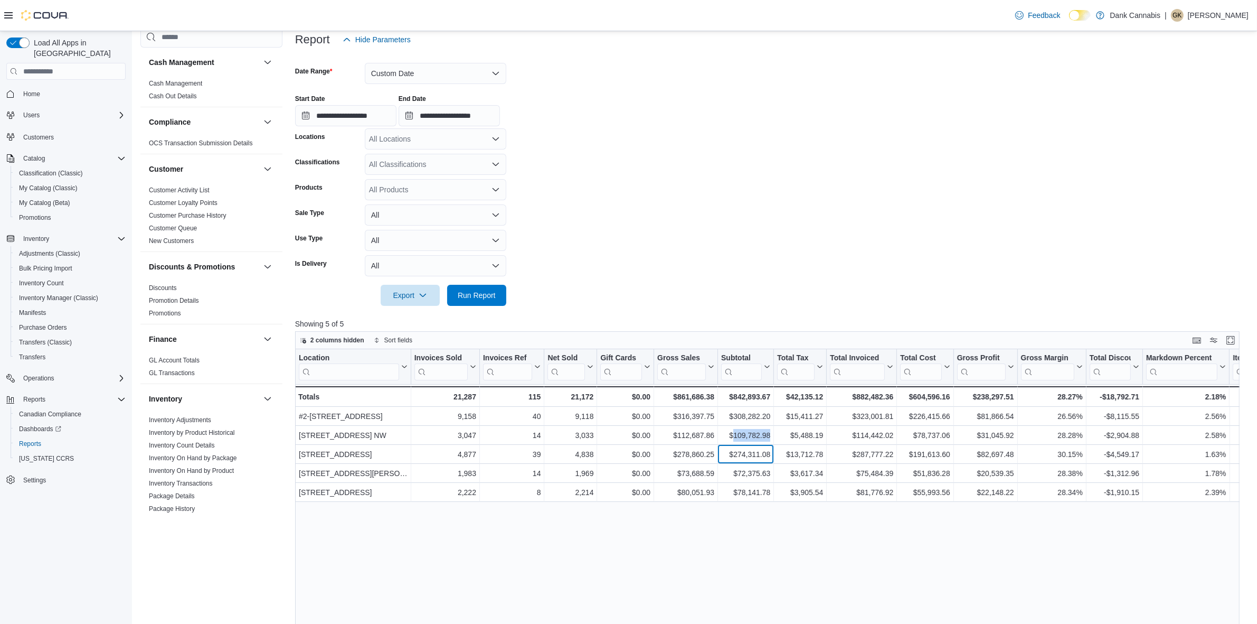
drag, startPoint x: 729, startPoint y: 450, endPoint x: 739, endPoint y: 452, distance: 10.3
click at [729, 450] on div "$274,311.08" at bounding box center [745, 454] width 49 height 13
click at [749, 455] on div "$274,311.08" at bounding box center [745, 454] width 49 height 13
click at [738, 471] on div "$72,375.63" at bounding box center [745, 473] width 49 height 13
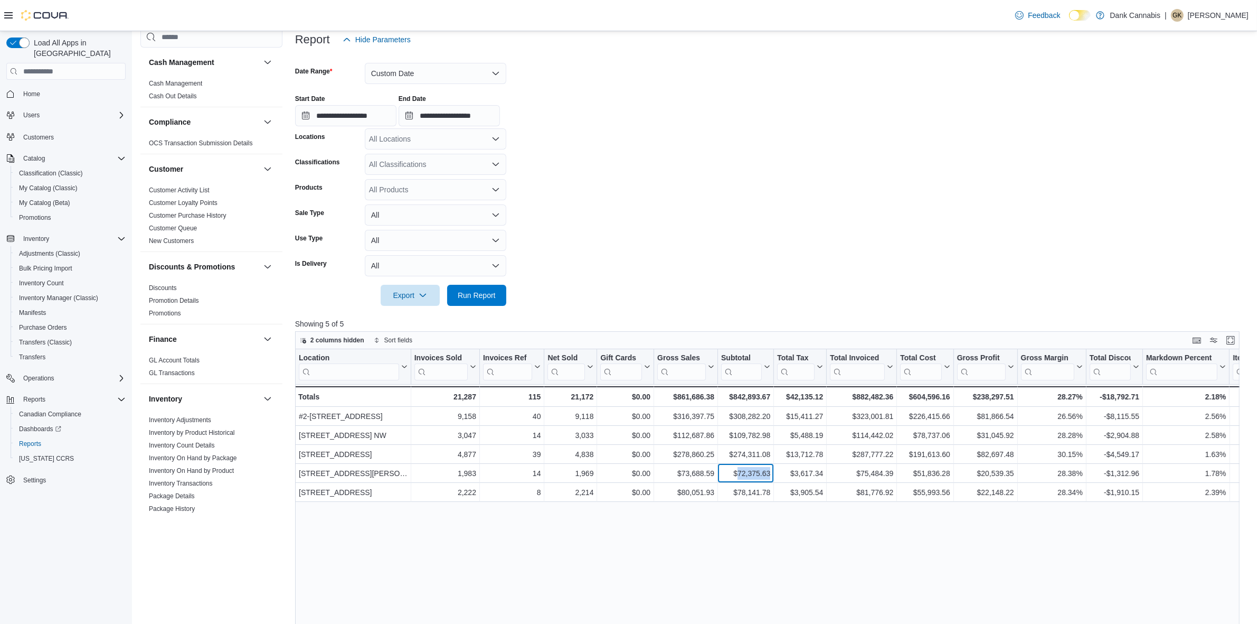
click at [738, 471] on div "$72,375.63" at bounding box center [745, 473] width 49 height 13
drag, startPoint x: 699, startPoint y: 493, endPoint x: 736, endPoint y: 485, distance: 37.8
click at [699, 481] on div "$80,051.93" at bounding box center [685, 492] width 57 height 13
click at [750, 481] on div "$78,141.78" at bounding box center [745, 492] width 49 height 13
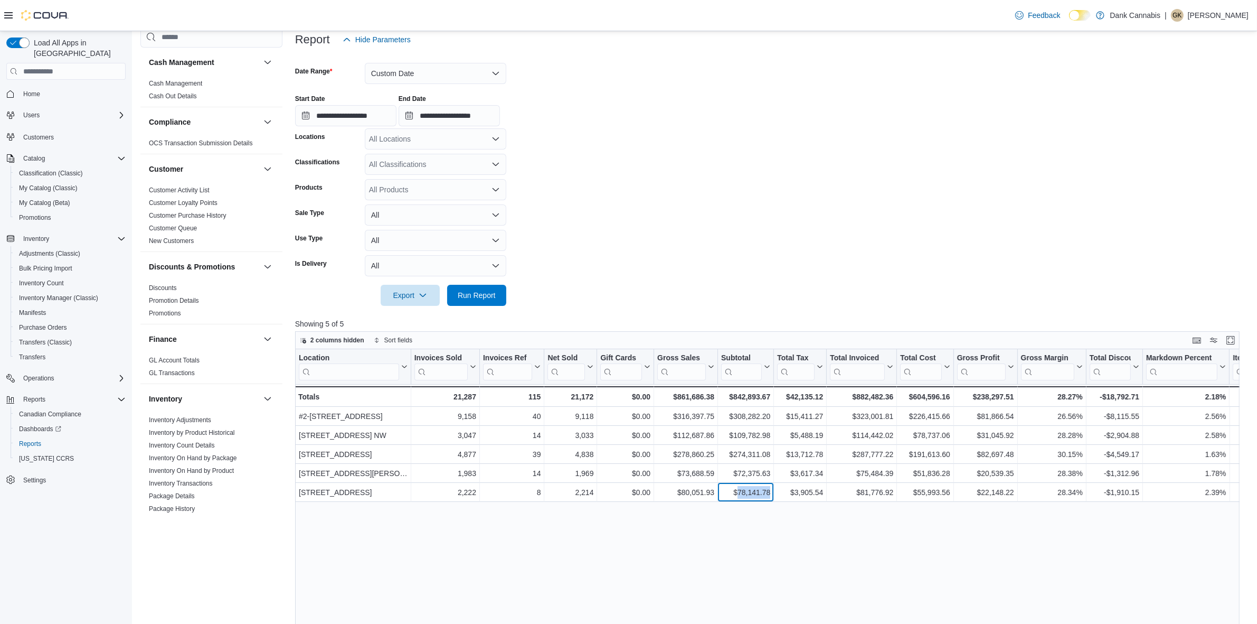
click at [750, 481] on div "$78,141.78" at bounding box center [745, 492] width 49 height 13
drag, startPoint x: 658, startPoint y: 415, endPoint x: 624, endPoint y: 429, distance: 37.2
click at [658, 415] on div "$316,397.75" at bounding box center [685, 416] width 57 height 13
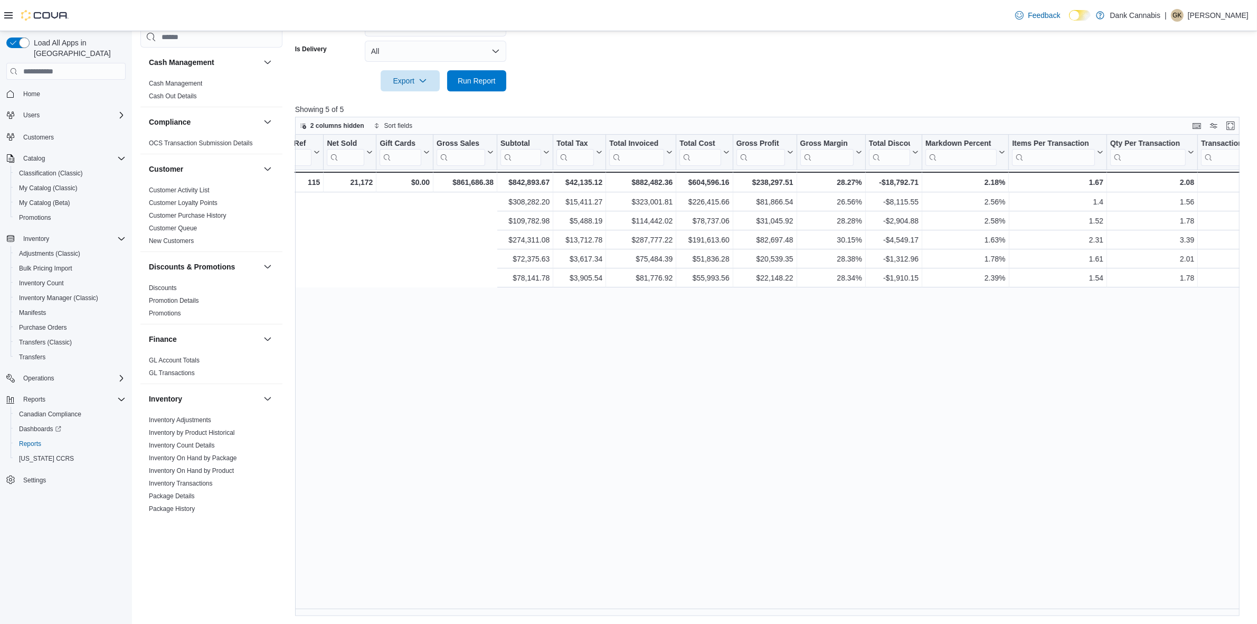
scroll to position [0, 639]
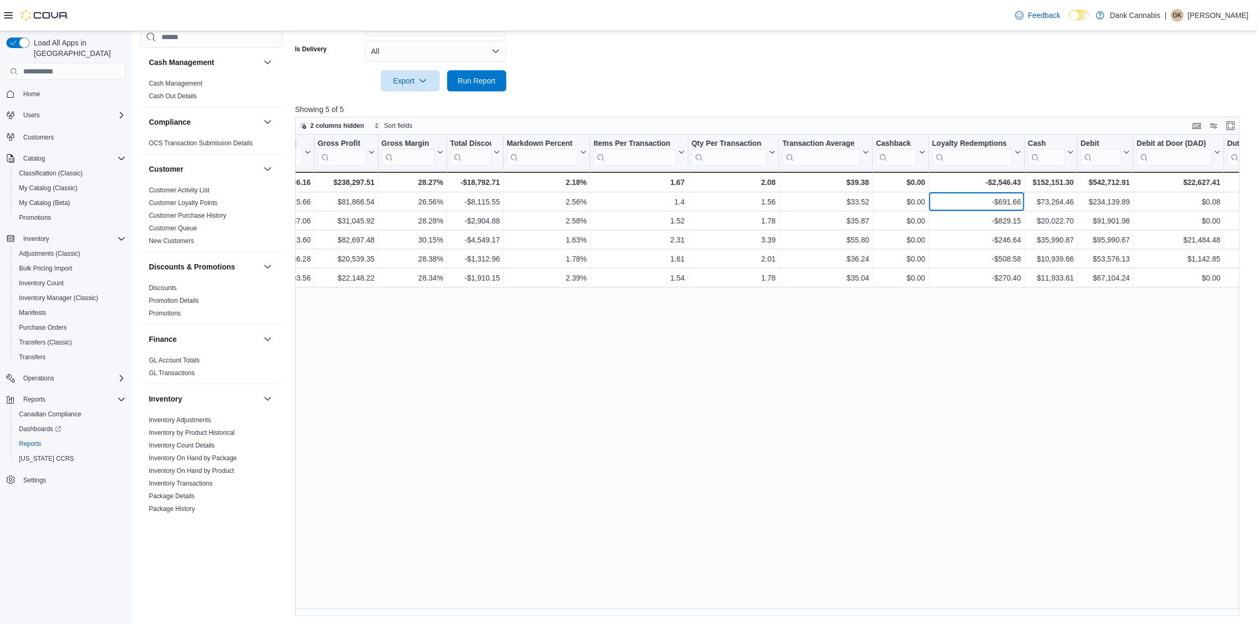
click at [999, 199] on div "-$691.66" at bounding box center [976, 201] width 89 height 13
click at [1003, 214] on div "-$829.15" at bounding box center [976, 220] width 89 height 13
click at [1003, 218] on div "-$829.15" at bounding box center [976, 220] width 89 height 13
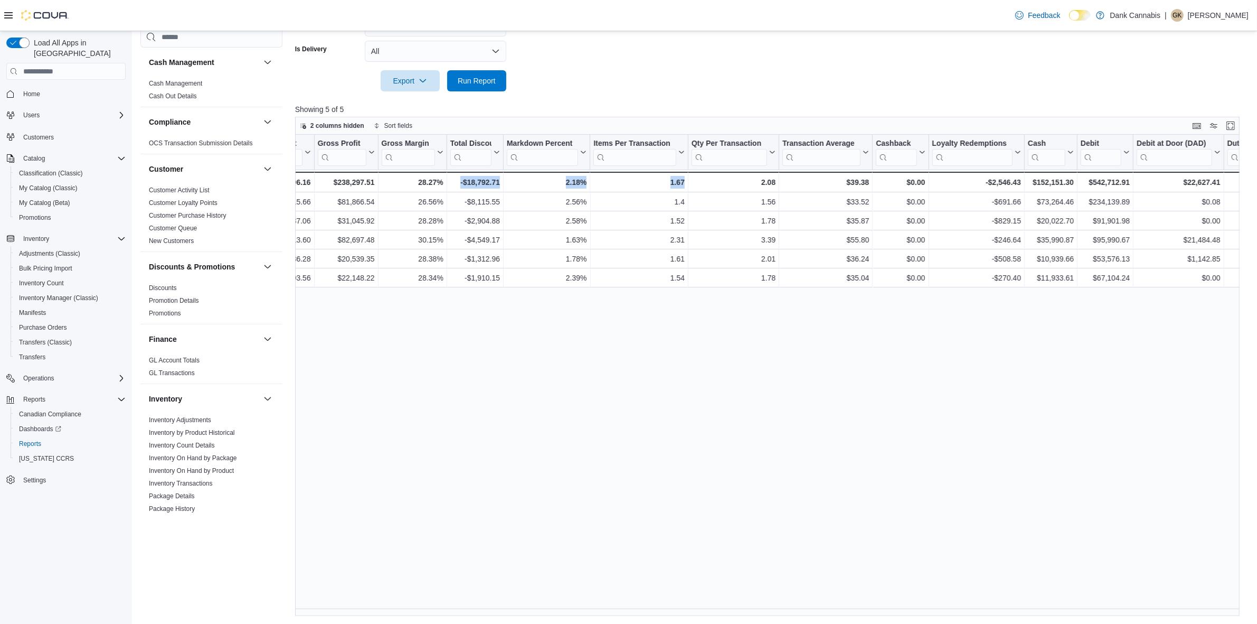
drag, startPoint x: 695, startPoint y: 616, endPoint x: 459, endPoint y: 622, distance: 235.6
click at [459, 481] on div "Reports Feedback Cash Management Cash Management Cash Out Details Compliance OC…" at bounding box center [695, 154] width 1126 height 939
click at [614, 481] on div "Location Click to view column header actions Invoices Sold Click to view column…" at bounding box center [772, 375] width 954 height 481
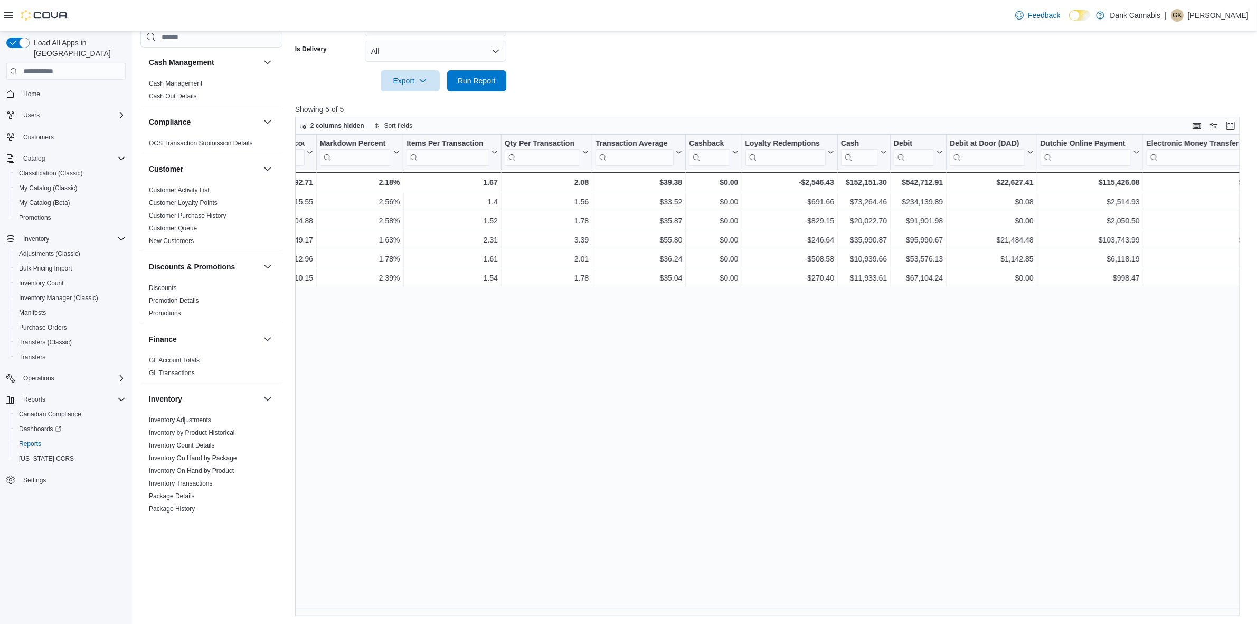
scroll to position [0, 803]
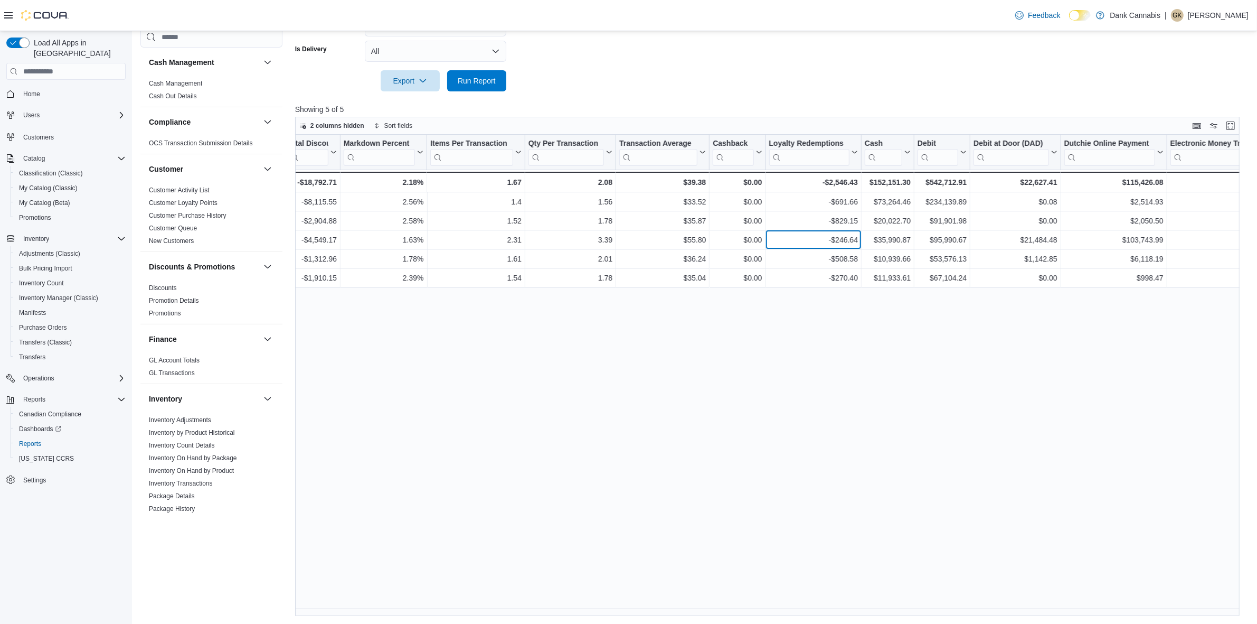
click at [839, 243] on div "-$246.64" at bounding box center [813, 239] width 89 height 13
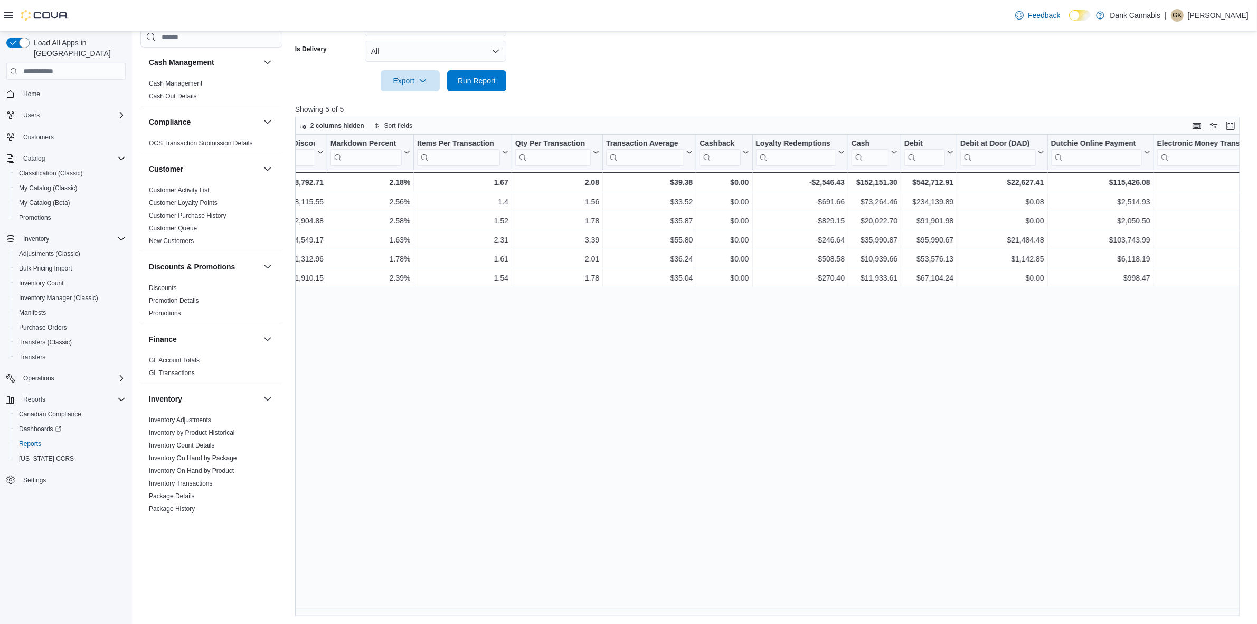
scroll to position [0, 819]
click at [806, 256] on div "-$508.58" at bounding box center [796, 258] width 89 height 13
click at [832, 257] on div "-$508.58" at bounding box center [796, 258] width 89 height 13
click at [690, 481] on div "Location Click to view column header actions Invoices Sold Click to view column…" at bounding box center [772, 375] width 954 height 481
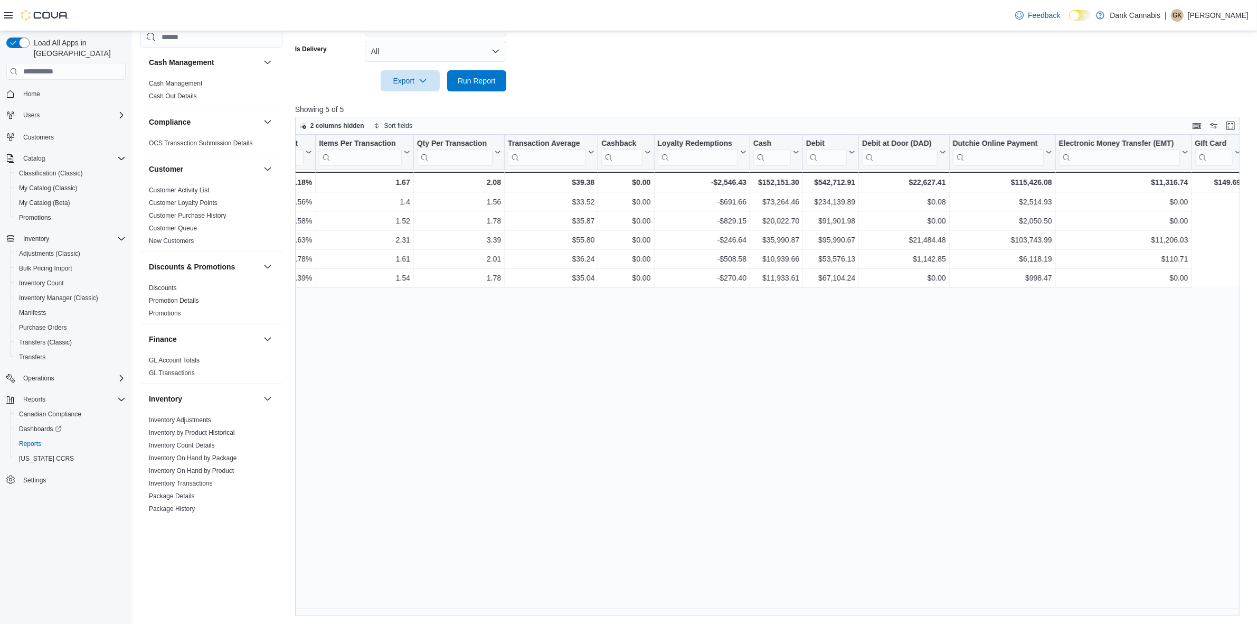
scroll to position [0, 0]
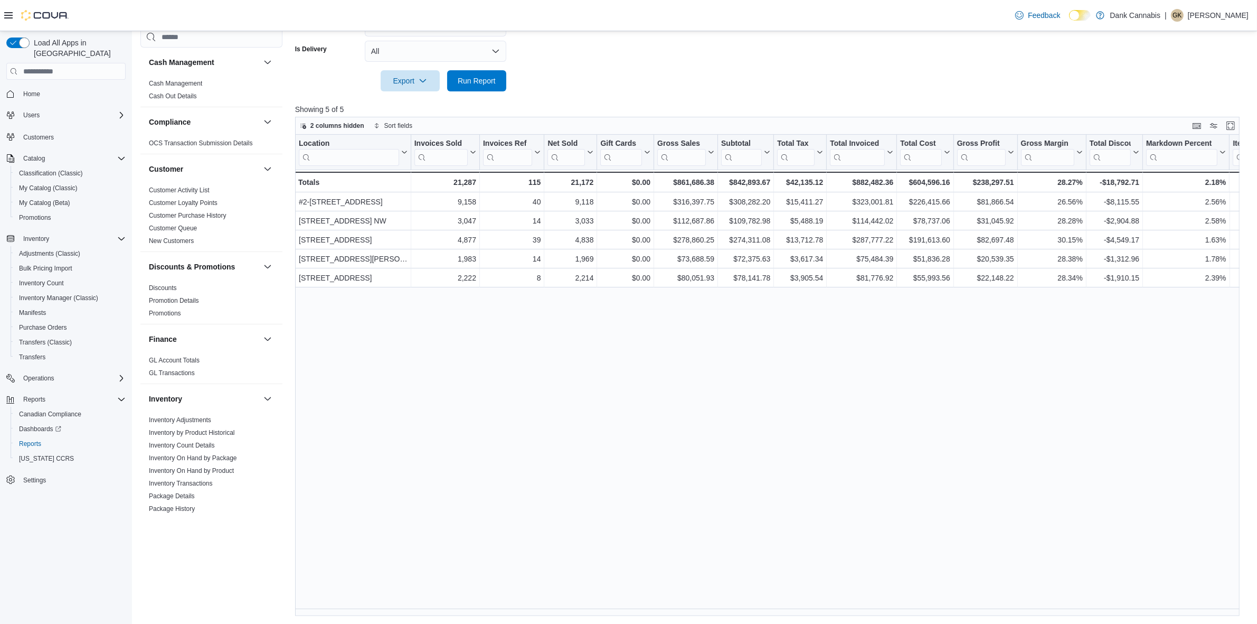
drag, startPoint x: 580, startPoint y: 351, endPoint x: 590, endPoint y: 380, distance: 30.7
click at [580, 350] on div "Location Click to view column header actions Invoices Sold Click to view column…" at bounding box center [772, 375] width 954 height 481
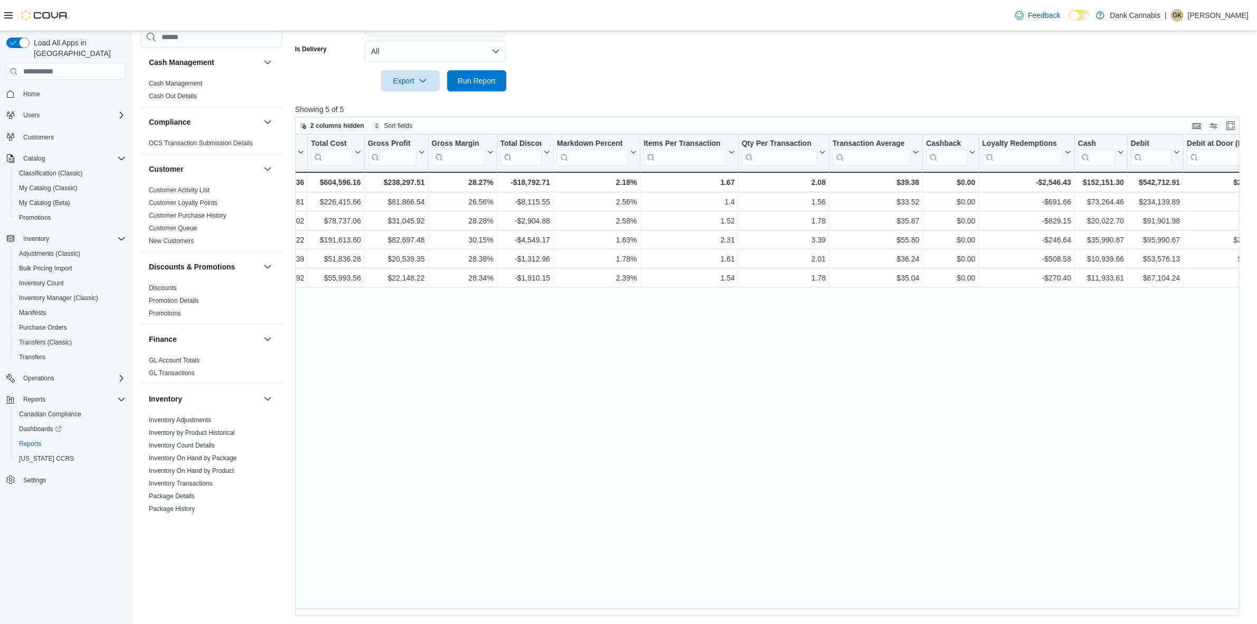
scroll to position [0, 593]
click at [1003, 276] on div "-$270.40" at bounding box center [1022, 277] width 89 height 13
click at [532, 481] on div "Location Click to view column header actions Invoices Sold Click to view column…" at bounding box center [772, 375] width 954 height 481
